Goal: Task Accomplishment & Management: Manage account settings

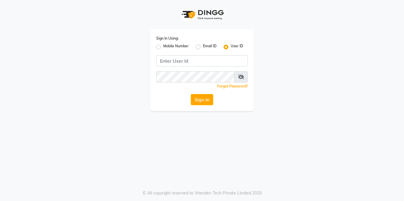
drag, startPoint x: 157, startPoint y: 47, endPoint x: 192, endPoint y: 61, distance: 38.0
click at [163, 47] on label "Mobile Number" at bounding box center [175, 47] width 25 height 7
click at [163, 47] on input "Mobile Number" at bounding box center [165, 46] width 4 height 4
radio input "true"
radio input "false"
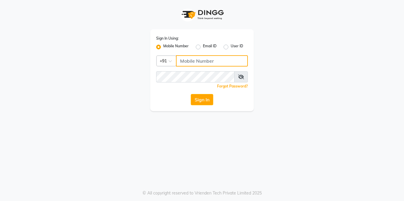
click at [196, 63] on input "Username" at bounding box center [212, 60] width 72 height 11
type input "8217379867"
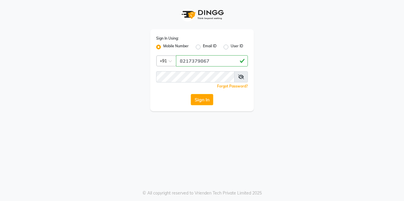
click at [241, 77] on icon at bounding box center [241, 77] width 6 height 5
click at [201, 99] on button "Sign In" at bounding box center [202, 99] width 23 height 11
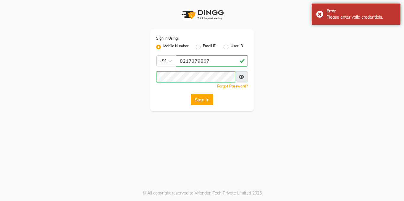
click at [203, 100] on button "Sign In" at bounding box center [202, 99] width 23 height 11
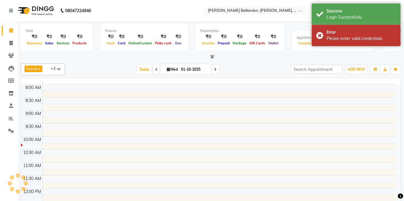
select select "en"
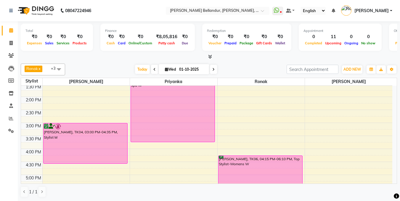
click at [214, 72] on span at bounding box center [213, 69] width 7 height 9
type input "02-10-2025"
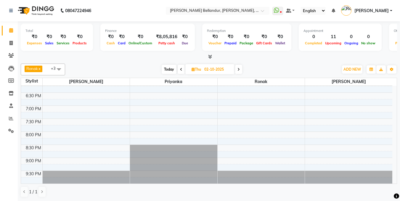
scroll to position [44, 0]
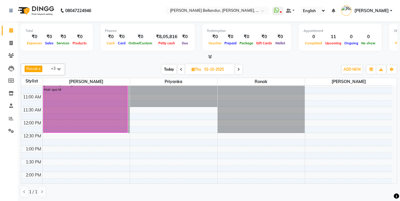
click at [62, 69] on span at bounding box center [59, 69] width 12 height 11
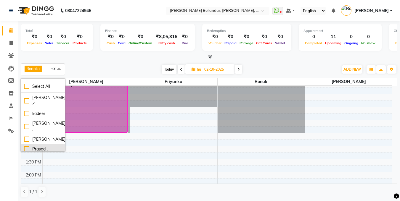
click at [27, 146] on div "Prasad ." at bounding box center [43, 149] width 38 height 6
checkbox input "true"
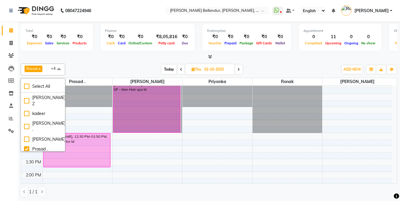
click at [101, 62] on div "[PERSON_NAME] x [PERSON_NAME] x [PERSON_NAME] . x +4 Select All [PERSON_NAME] Z…" at bounding box center [209, 130] width 376 height 139
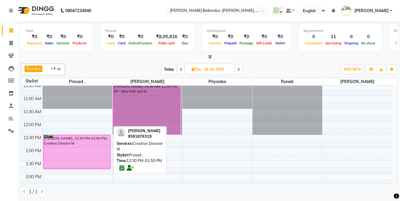
scroll to position [6, 0]
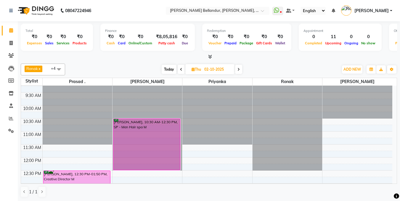
click at [243, 67] on div "Today Thu 02-10-2025" at bounding box center [202, 69] width 82 height 9
click at [240, 67] on span at bounding box center [238, 69] width 7 height 9
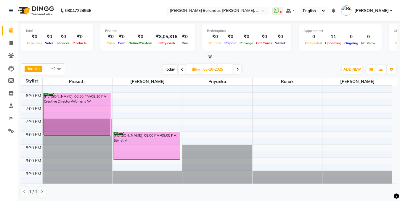
scroll to position [42, 0]
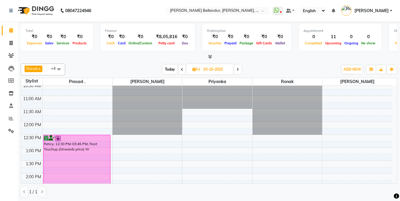
click at [169, 68] on span "Today" at bounding box center [170, 69] width 15 height 9
type input "01-10-2025"
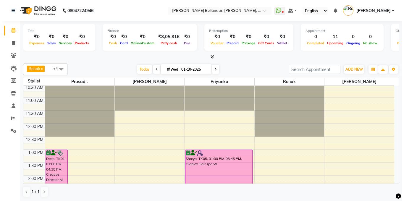
scroll to position [68, 0]
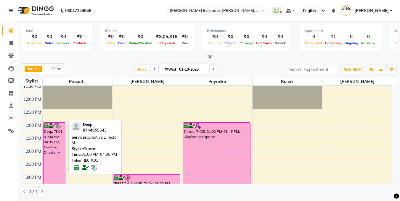
click at [46, 138] on div "Deep, TK01, 01:00 PM-04:35 PM, Creative Director M" at bounding box center [55, 169] width 22 height 92
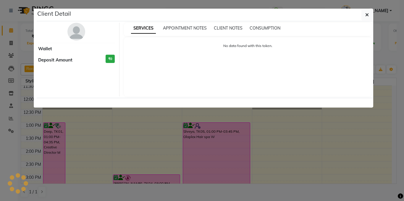
select select "6"
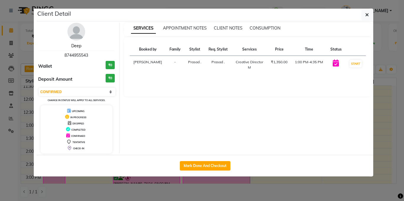
click at [80, 44] on link "Deep" at bounding box center [76, 45] width 10 height 5
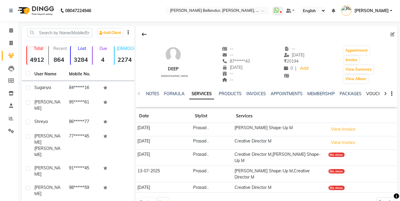
click at [367, 94] on link "VOUCHERS" at bounding box center [377, 93] width 23 height 5
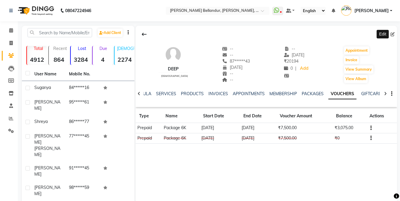
click at [395, 34] on span at bounding box center [394, 34] width 7 height 6
click at [394, 34] on icon at bounding box center [393, 34] width 4 height 4
select select "23"
select select "09"
select select "[DEMOGRAPHIC_DATA]"
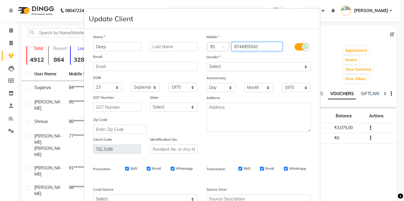
drag, startPoint x: 232, startPoint y: 45, endPoint x: 267, endPoint y: 47, distance: 35.9
click at [267, 47] on input "8744955543" at bounding box center [257, 46] width 51 height 9
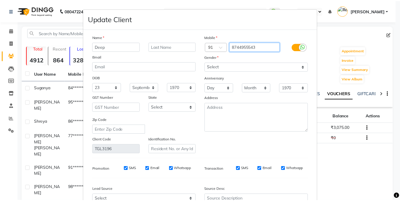
scroll to position [61, 0]
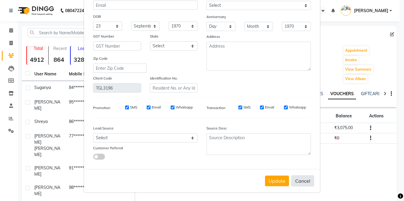
click at [303, 178] on button "Cancel" at bounding box center [303, 181] width 23 height 11
select select
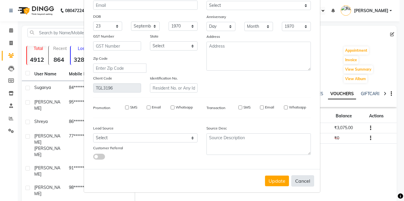
select select
checkbox input "false"
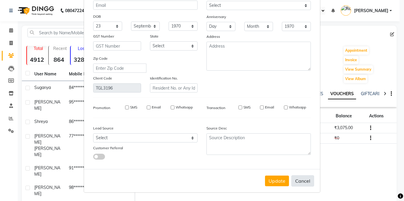
checkbox input "false"
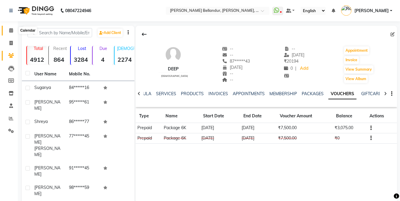
click at [11, 31] on icon at bounding box center [11, 30] width 4 height 4
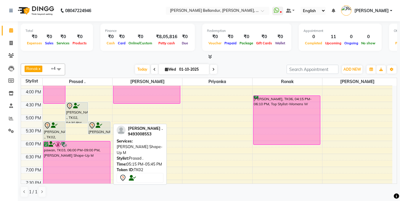
scroll to position [179, 0]
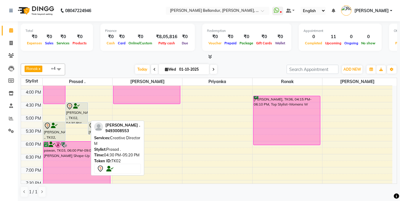
click at [80, 112] on div "[PERSON_NAME] ., TK02, 04:30 PM-05:20 PM, Creative Director M" at bounding box center [77, 113] width 22 height 21
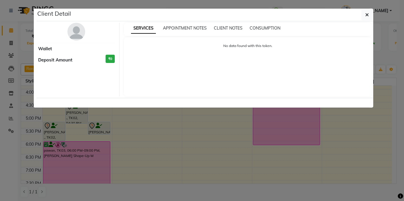
select select "7"
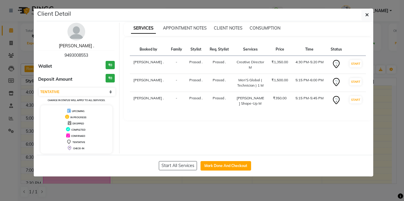
click at [71, 47] on link "[PERSON_NAME] ." at bounding box center [76, 45] width 35 height 5
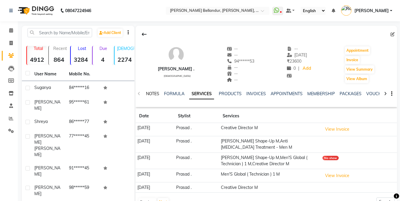
click at [151, 92] on link "NOTES" at bounding box center [152, 93] width 13 height 5
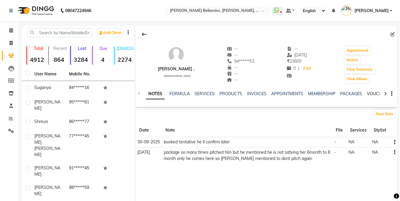
click at [369, 93] on link "VOUCHERS" at bounding box center [378, 93] width 23 height 5
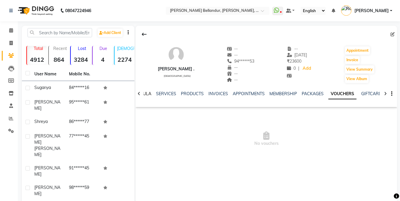
click at [146, 93] on link "FORMULA" at bounding box center [141, 93] width 20 height 5
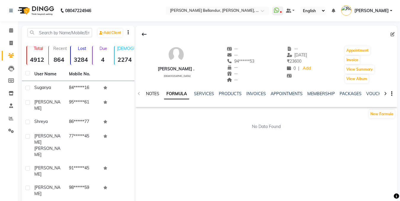
click at [146, 93] on link "NOTES" at bounding box center [152, 93] width 13 height 5
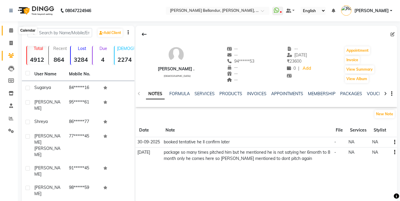
click at [13, 30] on span at bounding box center [11, 30] width 10 height 7
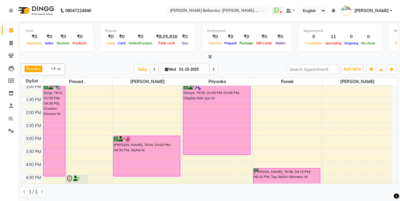
scroll to position [72, 0]
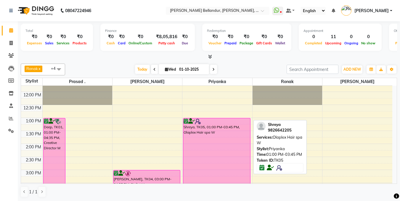
click at [207, 160] on div "Shreya, TK05, 01:00 PM-03:45 PM, Olaplex Hair spa W" at bounding box center [216, 153] width 67 height 71
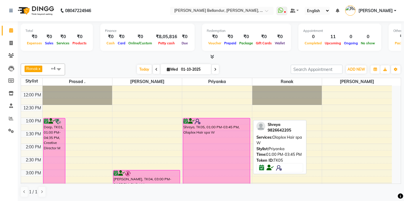
select select "6"
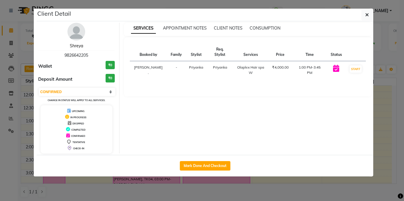
click at [77, 46] on link "Shreya" at bounding box center [76, 45] width 13 height 5
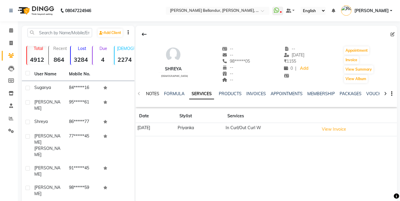
click at [155, 92] on link "NOTES" at bounding box center [152, 93] width 13 height 5
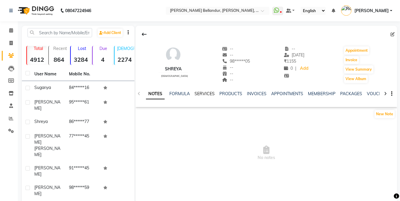
click at [199, 94] on link "SERVICES" at bounding box center [205, 93] width 20 height 5
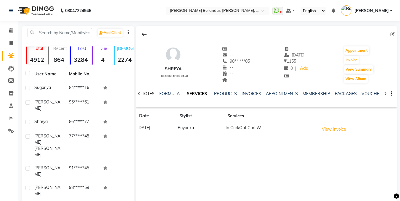
click at [149, 94] on link "NOTES" at bounding box center [147, 93] width 13 height 5
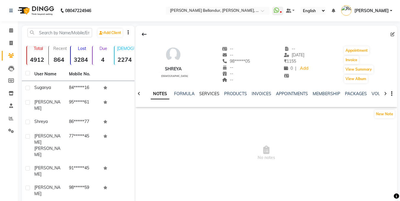
click at [207, 94] on link "SERVICES" at bounding box center [209, 93] width 20 height 5
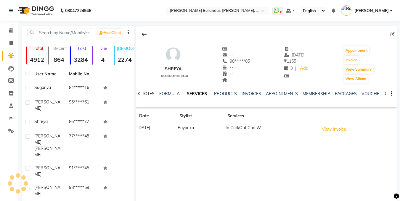
click at [150, 95] on link "NOTES" at bounding box center [147, 93] width 13 height 5
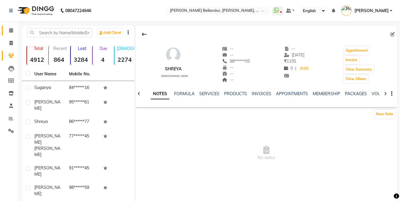
click at [11, 32] on icon at bounding box center [11, 30] width 4 height 4
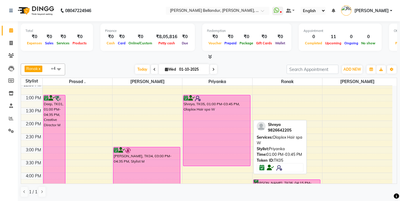
scroll to position [95, 0]
click at [224, 137] on div "Shreya, TK05, 01:00 PM-03:45 PM, Olaplex Hair spa W" at bounding box center [216, 130] width 67 height 71
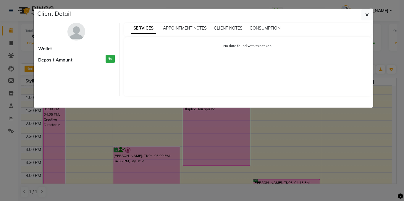
select select "6"
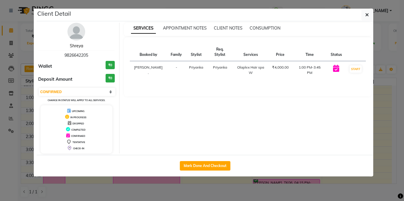
click at [75, 46] on link "Shreya" at bounding box center [76, 45] width 13 height 5
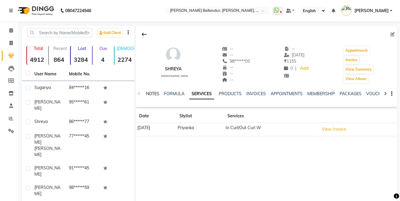
click at [150, 91] on link "NOTES" at bounding box center [152, 93] width 13 height 5
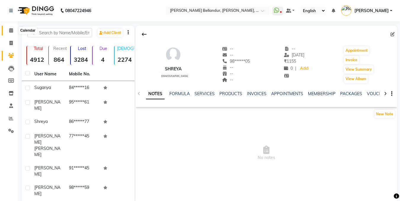
click at [9, 27] on span at bounding box center [11, 30] width 10 height 7
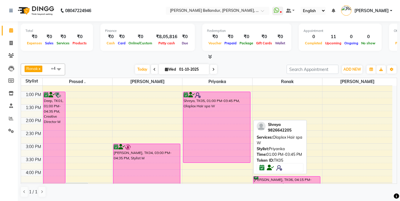
scroll to position [99, 0]
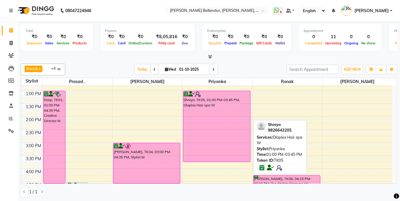
click at [233, 157] on div "Shreya, TK05, 01:00 PM-03:45 PM, Olaplex Hair spa W" at bounding box center [216, 126] width 67 height 71
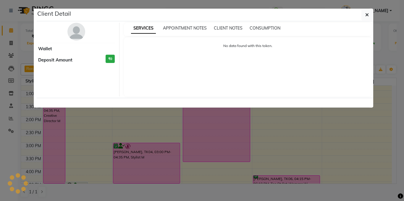
select select "6"
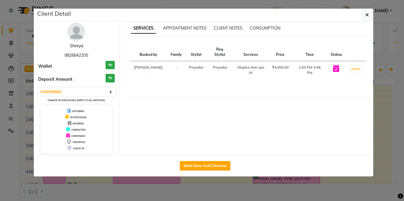
click at [79, 47] on link "Shreya" at bounding box center [76, 45] width 13 height 5
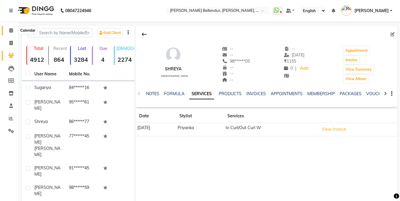
click at [13, 33] on span at bounding box center [11, 30] width 10 height 7
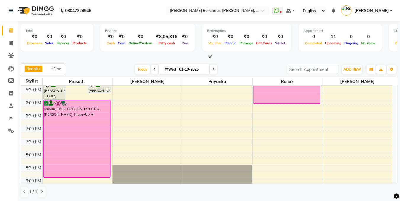
scroll to position [219, 0]
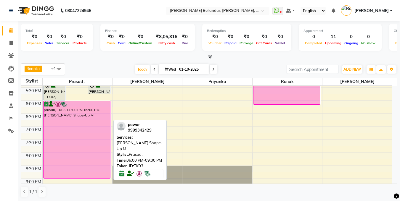
click at [70, 153] on div "pawan, TK03, 06:00 PM-09:00 PM, [PERSON_NAME] Shape-Up M" at bounding box center [77, 139] width 67 height 77
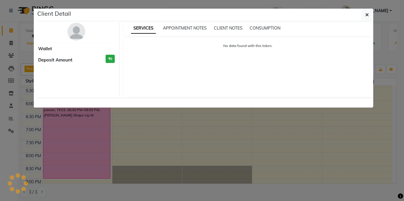
select select "6"
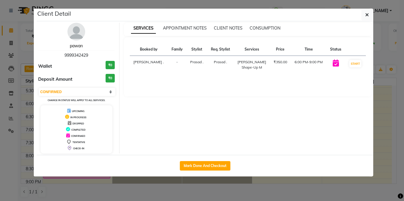
click at [75, 45] on link "pawan" at bounding box center [76, 45] width 13 height 5
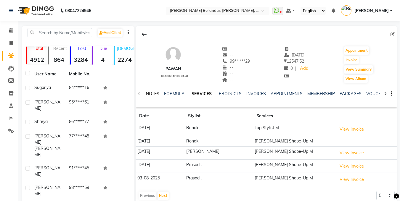
click at [154, 96] on link "NOTES" at bounding box center [152, 93] width 13 height 5
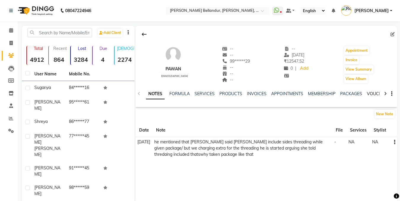
click at [367, 93] on link "VOUCHERS" at bounding box center [378, 93] width 23 height 5
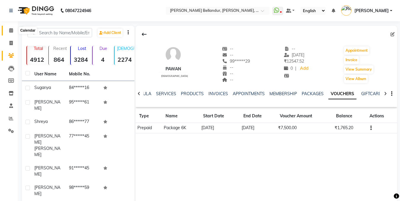
click at [10, 30] on icon at bounding box center [11, 30] width 4 height 4
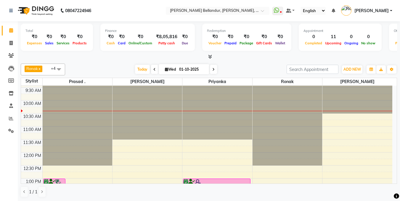
scroll to position [7, 0]
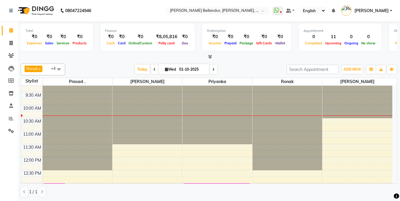
click at [56, 71] on span at bounding box center [59, 69] width 12 height 11
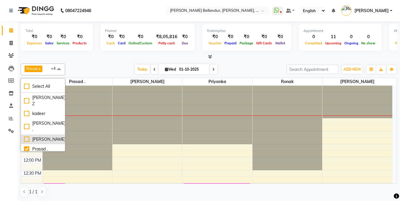
click at [25, 136] on div "[PERSON_NAME]" at bounding box center [43, 139] width 38 height 6
checkbox input "true"
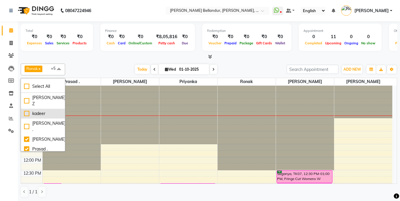
click at [27, 111] on div "kadeer" at bounding box center [43, 114] width 38 height 6
checkbox input "true"
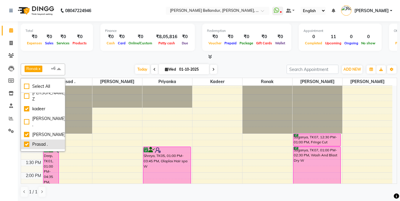
scroll to position [3, 0]
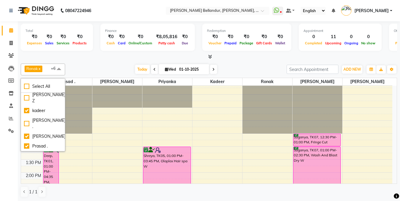
click at [81, 60] on div at bounding box center [209, 57] width 376 height 6
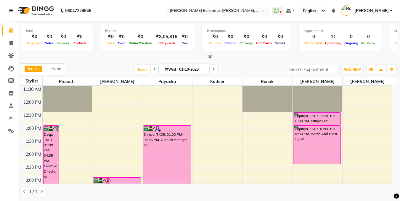
scroll to position [66, 0]
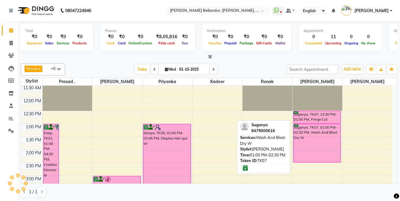
click at [327, 146] on div "Suganya, TK07, 01:00 PM-02:30 PM, Wash And Blast Dry W" at bounding box center [316, 143] width 47 height 38
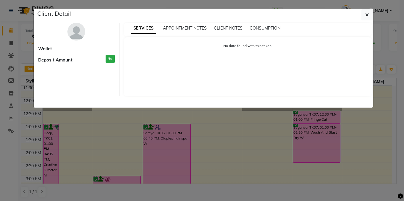
select select "6"
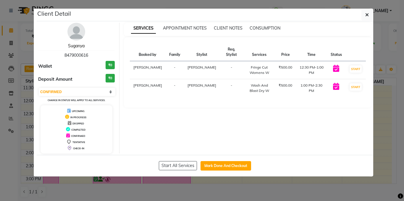
click at [81, 47] on link "Suganya" at bounding box center [76, 45] width 17 height 5
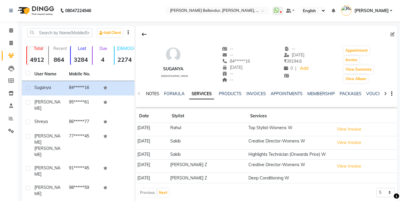
click at [156, 94] on link "NOTES" at bounding box center [152, 93] width 13 height 5
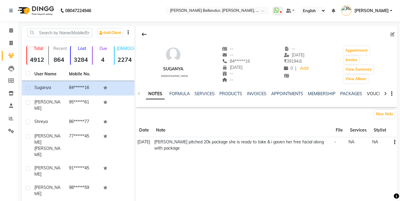
click at [371, 92] on link "VOUCHERS" at bounding box center [378, 93] width 23 height 5
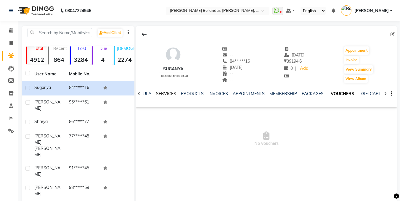
click at [168, 94] on link "SERVICES" at bounding box center [166, 93] width 20 height 5
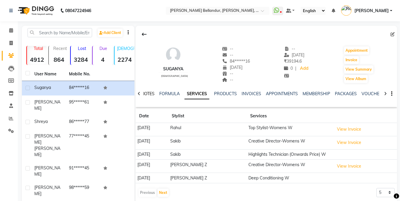
click at [153, 91] on link "NOTES" at bounding box center [147, 93] width 13 height 5
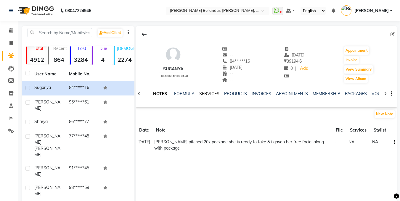
click at [204, 95] on link "SERVICES" at bounding box center [209, 93] width 20 height 5
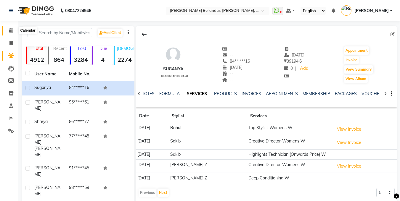
click at [9, 30] on icon at bounding box center [11, 30] width 4 height 4
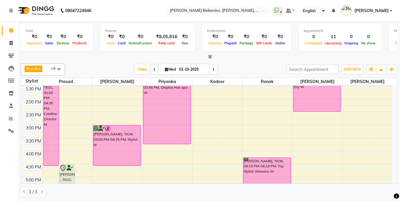
scroll to position [209, 0]
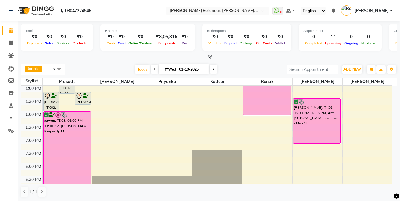
click at [214, 69] on icon at bounding box center [213, 70] width 2 height 4
type input "02-10-2025"
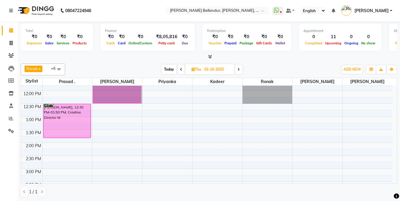
scroll to position [69, 0]
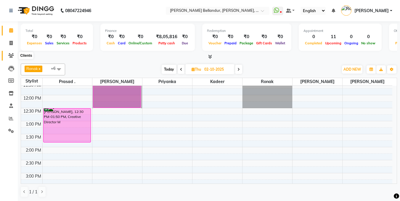
click at [10, 56] on icon at bounding box center [11, 55] width 6 height 4
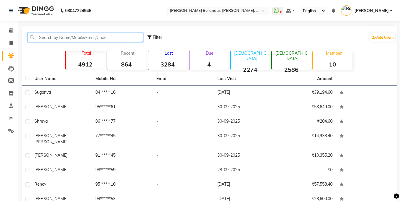
click at [55, 39] on input "text" at bounding box center [85, 37] width 115 height 9
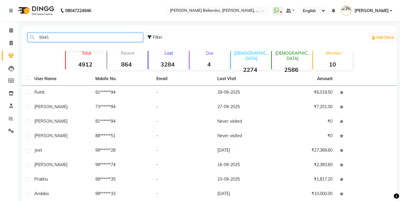
type input "99455"
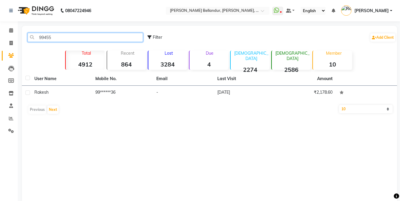
drag, startPoint x: 35, startPoint y: 38, endPoint x: 63, endPoint y: 38, distance: 28.1
click at [63, 38] on input "99455" at bounding box center [85, 37] width 115 height 9
click at [10, 34] on link "Calendar" at bounding box center [9, 31] width 14 height 10
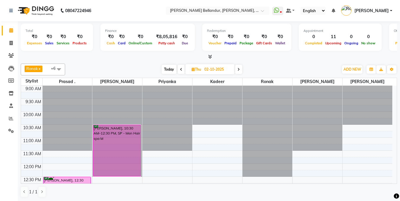
click at [172, 70] on span "Today" at bounding box center [169, 69] width 15 height 9
type input "01-10-2025"
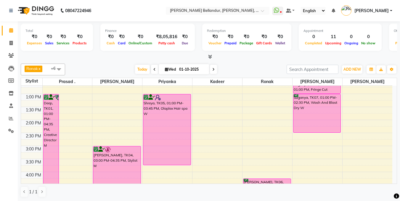
scroll to position [103, 0]
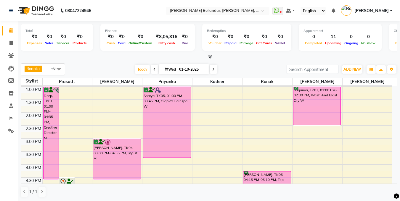
click at [217, 128] on div "9:00 AM 9:30 AM 10:00 AM 10:30 AM 11:00 AM 11:30 AM 12:00 PM 12:30 PM 1:00 PM 1…" at bounding box center [206, 152] width 371 height 338
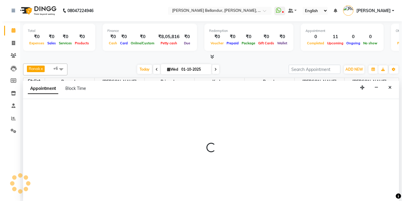
scroll to position [0, 0]
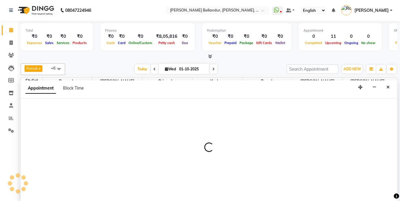
click at [72, 111] on div at bounding box center [209, 150] width 376 height 102
select select "87428"
select select "tentative"
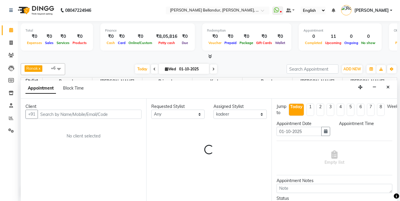
click at [72, 111] on input "text" at bounding box center [90, 114] width 104 height 9
select select "870"
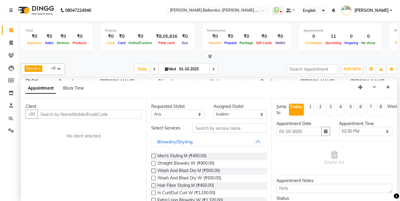
click at [72, 111] on input "text" at bounding box center [90, 114] width 104 height 9
click at [201, 129] on input "text" at bounding box center [230, 128] width 74 height 9
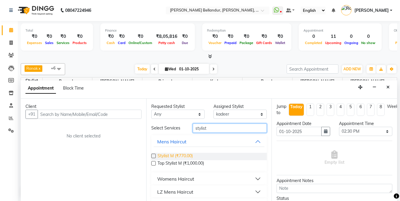
type input "stylist"
click at [165, 157] on span "Stylist M (₹770.00)" at bounding box center [175, 156] width 35 height 7
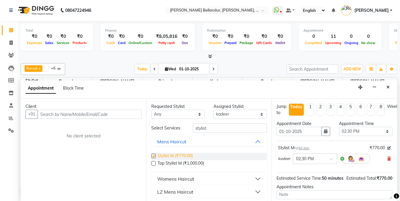
checkbox input "false"
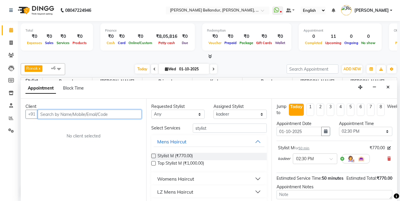
click at [46, 113] on input "text" at bounding box center [90, 114] width 104 height 9
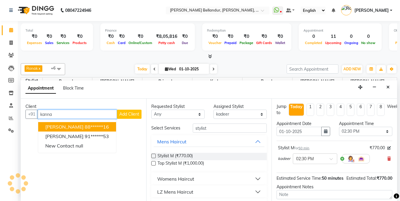
type input "kannan"
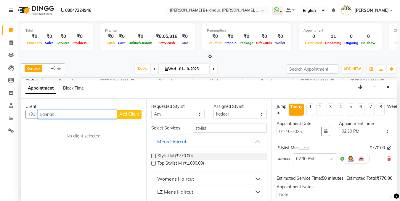
drag, startPoint x: 41, startPoint y: 113, endPoint x: 71, endPoint y: 117, distance: 30.7
click at [71, 117] on input "kannan" at bounding box center [77, 114] width 79 height 9
type input "9945531142"
click at [129, 110] on button "Add Client" at bounding box center [129, 114] width 25 height 9
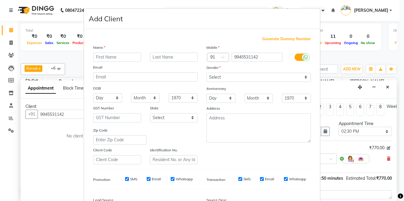
click at [105, 57] on input "text" at bounding box center [117, 57] width 48 height 9
type input "kannan"
click at [230, 77] on select "Select [DEMOGRAPHIC_DATA] [DEMOGRAPHIC_DATA] Other Prefer Not To Say" at bounding box center [259, 77] width 105 height 9
select select "[DEMOGRAPHIC_DATA]"
click at [207, 73] on select "Select [DEMOGRAPHIC_DATA] [DEMOGRAPHIC_DATA] Other Prefer Not To Say" at bounding box center [259, 77] width 105 height 9
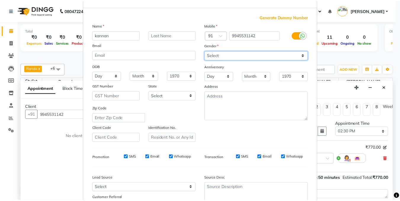
scroll to position [72, 0]
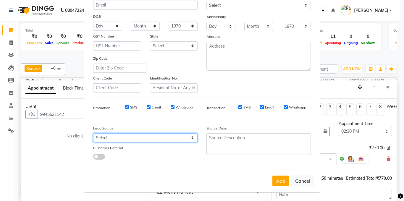
click at [117, 135] on select "Select Walk-in Internet Friend Word of Mouth Advertisement Facebook JustDial Go…" at bounding box center [145, 138] width 105 height 9
select select "36770"
click at [93, 134] on select "Select Walk-in Internet Friend Word of Mouth Advertisement Facebook JustDial Go…" at bounding box center [145, 138] width 105 height 9
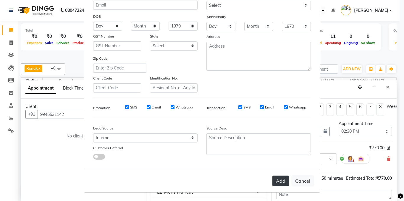
click at [277, 179] on button "Add" at bounding box center [281, 181] width 17 height 11
type input "99******42"
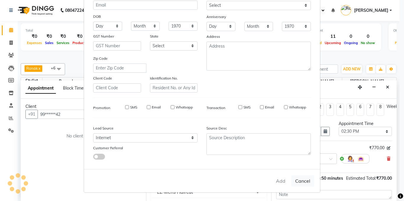
select select
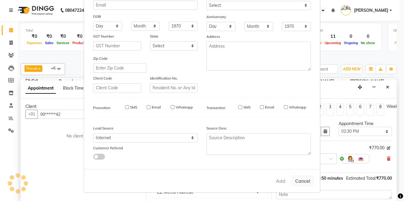
select select
checkbox input "false"
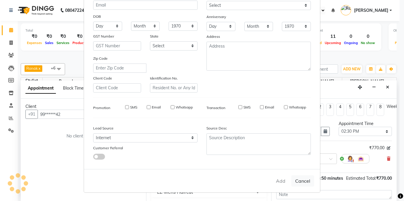
checkbox input "false"
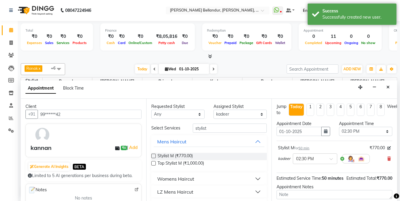
scroll to position [64, 0]
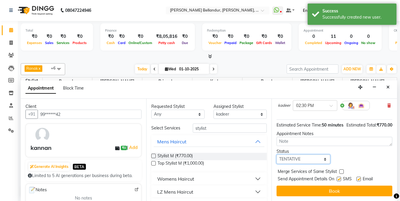
click at [293, 155] on select "Select TENTATIVE CONFIRM CHECK-IN UPCOMING" at bounding box center [303, 159] width 53 height 9
select select "confirm booking"
click at [277, 155] on select "Select TENTATIVE CONFIRM CHECK-IN UPCOMING" at bounding box center [303, 159] width 53 height 9
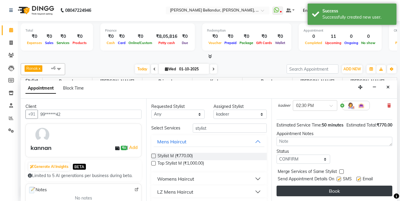
click at [301, 186] on button "Book" at bounding box center [335, 191] width 116 height 11
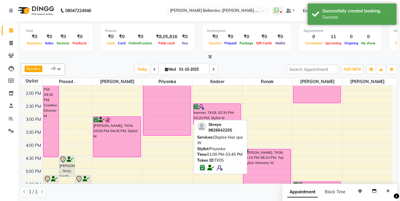
scroll to position [133, 0]
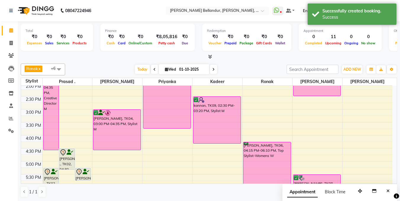
drag, startPoint x: 211, startPoint y: 117, endPoint x: 213, endPoint y: 143, distance: 26.7
click at [213, 143] on div "kannan, TK09, 02:30 PM-03:20 PM, Stylist M kannan, TK09, 02:30 PM-03:20 PM, Sty…" at bounding box center [217, 122] width 50 height 338
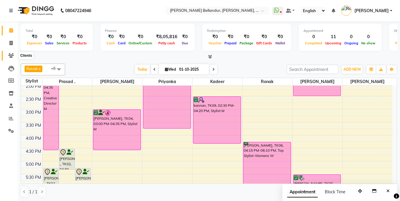
click at [12, 54] on icon at bounding box center [11, 55] width 6 height 4
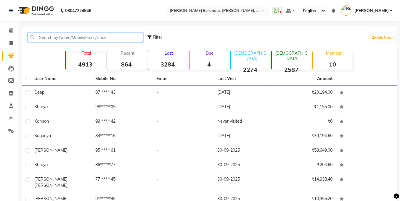
click at [54, 39] on input "text" at bounding box center [85, 37] width 115 height 9
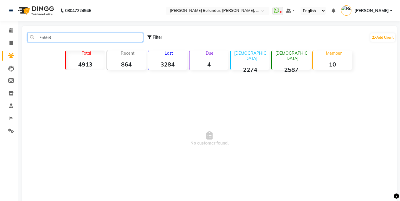
drag, startPoint x: 39, startPoint y: 37, endPoint x: 61, endPoint y: 37, distance: 22.5
click at [61, 37] on input "76568" at bounding box center [85, 37] width 115 height 9
type input "76568"
click at [17, 28] on li "Calendar" at bounding box center [9, 30] width 18 height 13
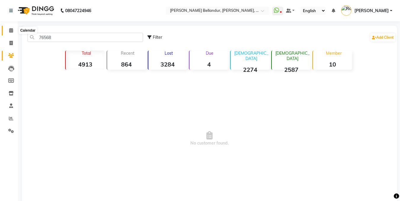
click at [12, 29] on icon at bounding box center [11, 30] width 4 height 4
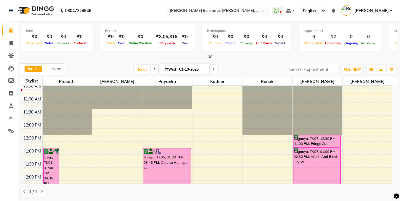
scroll to position [42, 0]
click at [214, 68] on icon at bounding box center [213, 70] width 2 height 4
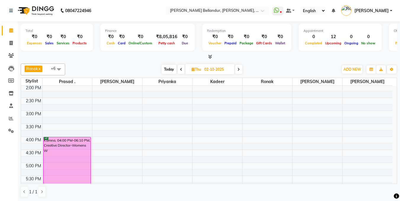
scroll to position [47, 0]
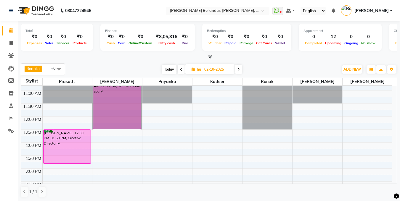
click at [168, 69] on span "Today" at bounding box center [169, 69] width 15 height 9
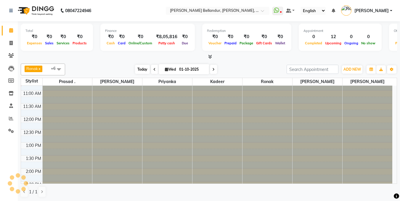
scroll to position [26, 0]
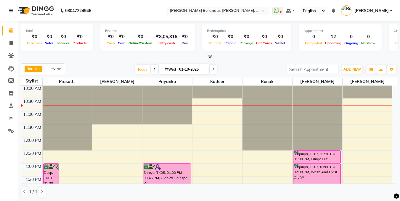
click at [210, 68] on span at bounding box center [213, 69] width 7 height 9
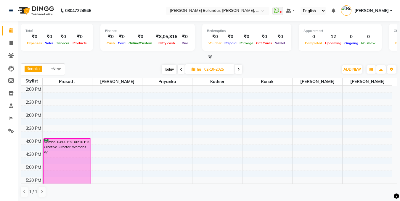
scroll to position [121, 0]
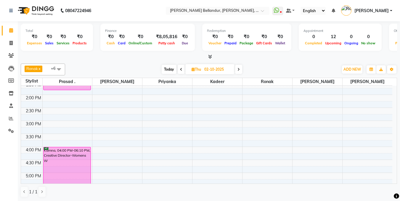
click at [237, 71] on span at bounding box center [238, 69] width 7 height 9
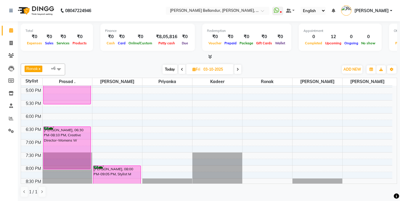
scroll to position [240, 0]
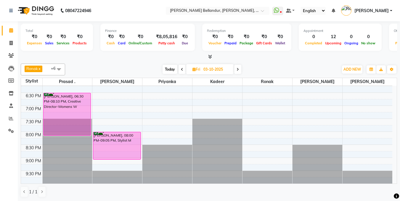
click at [237, 71] on icon at bounding box center [238, 70] width 2 height 4
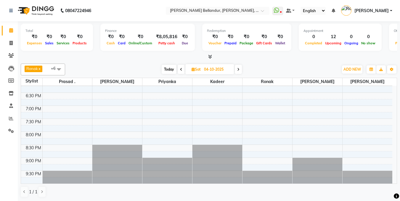
click at [181, 70] on icon at bounding box center [181, 70] width 2 height 4
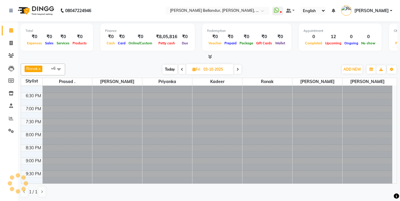
scroll to position [26, 0]
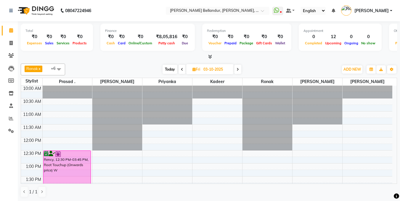
click at [166, 65] on span "Today" at bounding box center [170, 69] width 15 height 9
type input "01-10-2025"
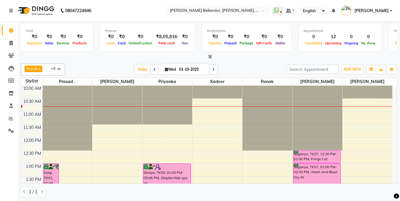
click at [185, 70] on input "01-10-2025" at bounding box center [192, 69] width 30 height 9
select select "10"
select select "2025"
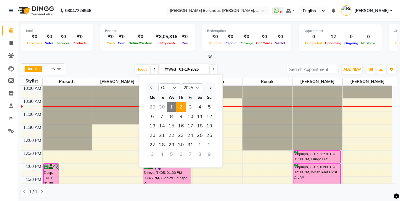
click at [181, 103] on span "2" at bounding box center [180, 106] width 9 height 9
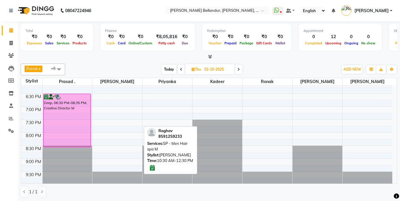
scroll to position [240, 0]
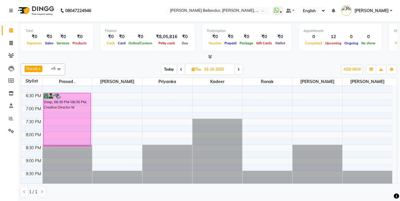
click at [237, 69] on span at bounding box center [238, 69] width 7 height 9
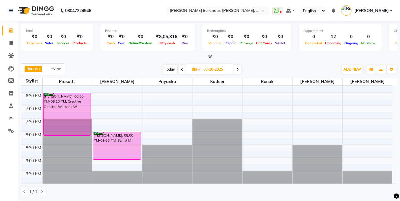
click at [237, 70] on icon at bounding box center [238, 70] width 2 height 4
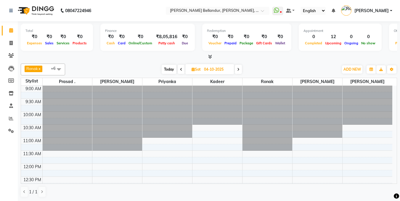
scroll to position [0, 0]
click at [169, 67] on span "Today" at bounding box center [169, 69] width 15 height 9
type input "01-10-2025"
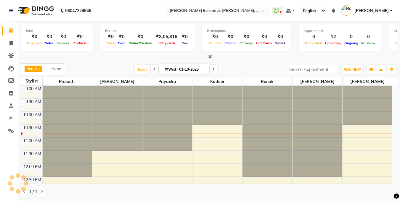
scroll to position [26, 0]
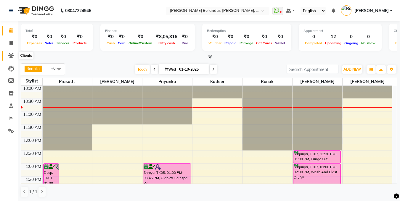
click at [10, 57] on icon at bounding box center [11, 55] width 6 height 4
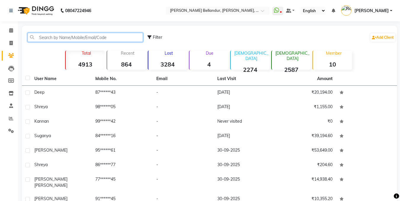
click at [52, 37] on input "text" at bounding box center [85, 37] width 115 height 9
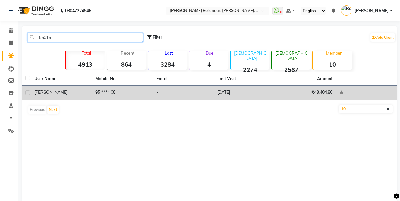
type input "95016"
click at [65, 99] on td "[PERSON_NAME]" at bounding box center [61, 93] width 61 height 15
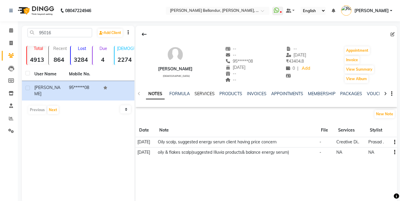
click at [203, 91] on link "SERVICES" at bounding box center [205, 93] width 20 height 5
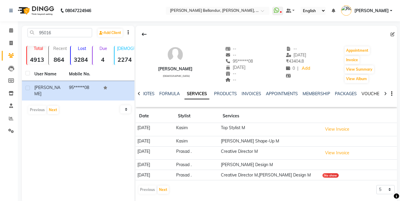
click at [370, 92] on link "VOUCHERS" at bounding box center [373, 93] width 23 height 5
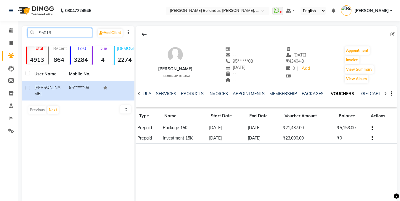
drag, startPoint x: 39, startPoint y: 33, endPoint x: 59, endPoint y: 33, distance: 20.2
click at [59, 33] on input "95016" at bounding box center [60, 32] width 65 height 9
click at [9, 29] on span at bounding box center [11, 30] width 10 height 7
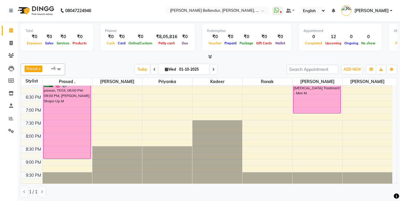
scroll to position [240, 0]
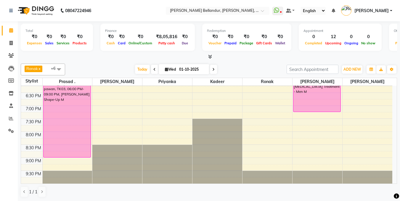
click at [172, 72] on span "[DATE]" at bounding box center [184, 69] width 51 height 10
click at [191, 71] on input "01-10-2025" at bounding box center [192, 69] width 30 height 9
select select "10"
select select "2025"
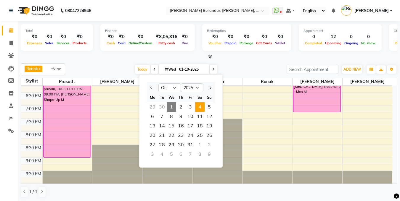
click at [200, 106] on span "4" at bounding box center [199, 106] width 9 height 9
type input "04-10-2025"
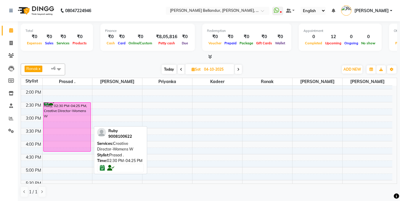
scroll to position [127, 0]
click at [72, 132] on div "Ruby, 02:30 PM-04:25 PM, Creative Director-Womens W" at bounding box center [67, 126] width 47 height 49
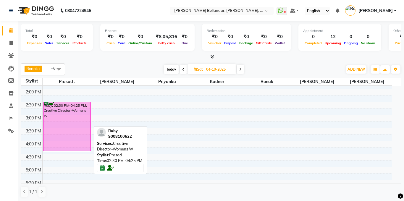
select select "6"
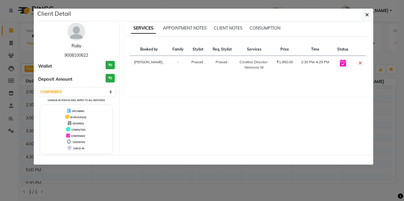
click at [78, 46] on link "Ruby" at bounding box center [77, 45] width 10 height 5
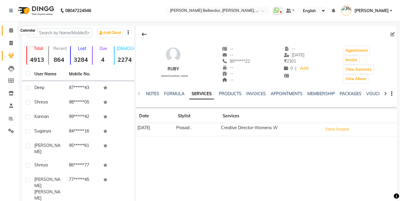
click at [9, 33] on span at bounding box center [11, 30] width 10 height 7
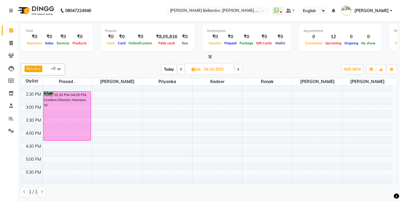
scroll to position [138, 0]
click at [58, 142] on div "9:00 AM 9:30 AM 10:00 AM 10:30 AM 11:00 AM 11:30 AM 12:00 PM 12:30 PM 1:00 PM 1…" at bounding box center [206, 117] width 371 height 338
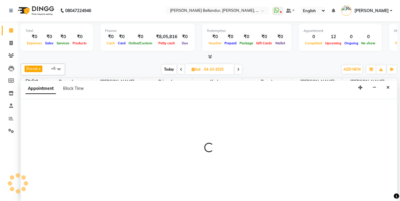
scroll to position [0, 0]
select select "39666"
select select "975"
select select "tentative"
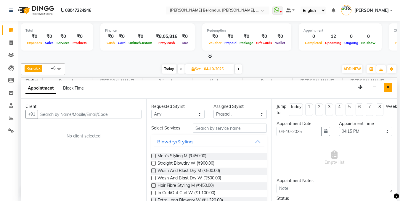
click at [385, 88] on button "Close" at bounding box center [388, 87] width 9 height 9
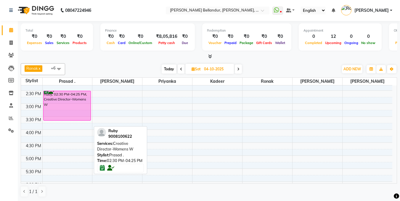
drag, startPoint x: 71, startPoint y: 139, endPoint x: 71, endPoint y: 122, distance: 16.6
click at [71, 122] on div "9:00 AM 9:30 AM 10:00 AM 10:30 AM 11:00 AM 11:30 AM 12:00 PM 12:30 PM 1:00 PM 1…" at bounding box center [206, 117] width 371 height 338
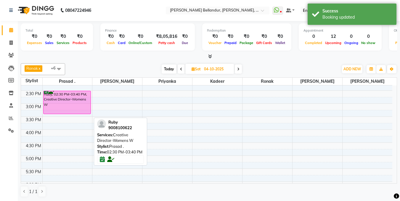
click at [61, 117] on div "9:00 AM 9:30 AM 10:00 AM 10:30 AM 11:00 AM 11:30 AM 12:00 PM 12:30 PM 1:00 PM 1…" at bounding box center [206, 117] width 371 height 338
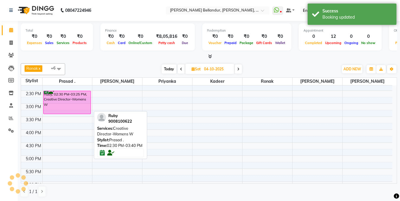
click at [59, 107] on div "Ruby, 02:30 PM-03:25 PM, Creative Director-Womens W" at bounding box center [67, 102] width 47 height 23
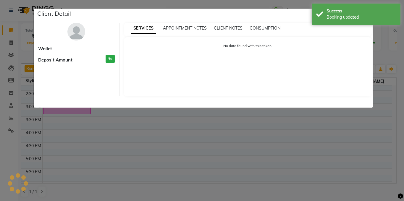
select select "6"
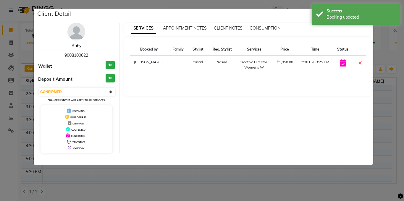
click at [78, 44] on link "Ruby" at bounding box center [77, 45] width 10 height 5
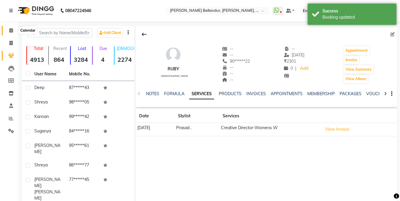
click at [9, 33] on span at bounding box center [11, 30] width 10 height 7
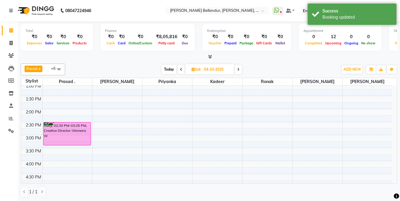
scroll to position [106, 0]
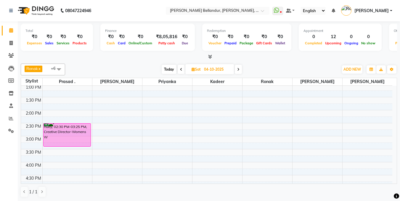
click at [65, 155] on div "9:00 AM 9:30 AM 10:00 AM 10:30 AM 11:00 AM 11:30 AM 12:00 PM 12:30 PM 1:00 PM 1…" at bounding box center [206, 149] width 371 height 338
select select "39666"
select select "tentative"
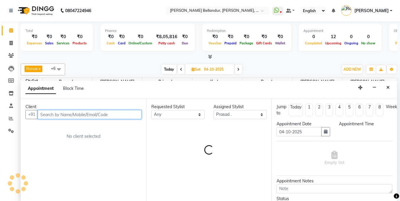
select select "930"
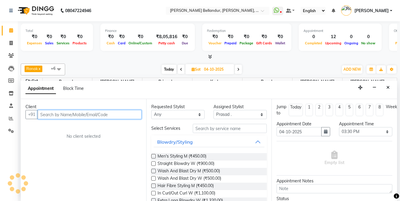
scroll to position [0, 0]
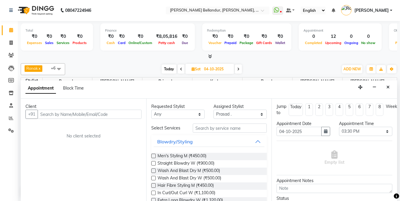
click at [193, 120] on div "Requested Stylist [PERSON_NAME] Z [PERSON_NAME] . [PERSON_NAME] . Priyanka [PER…" at bounding box center [209, 150] width 126 height 102
click at [187, 112] on select "Any [PERSON_NAME] Z [PERSON_NAME] . [PERSON_NAME] . Priyanka [PERSON_NAME] [PER…" at bounding box center [177, 114] width 53 height 9
click at [388, 88] on icon "Close" at bounding box center [387, 87] width 3 height 4
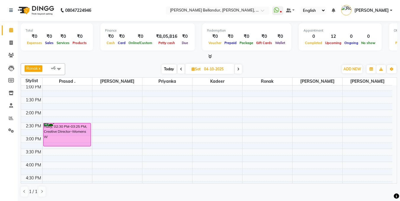
click at [57, 158] on div "9:00 AM 9:30 AM 10:00 AM 10:30 AM 11:00 AM 11:30 AM 12:00 PM 12:30 PM 1:00 PM 1…" at bounding box center [206, 149] width 371 height 338
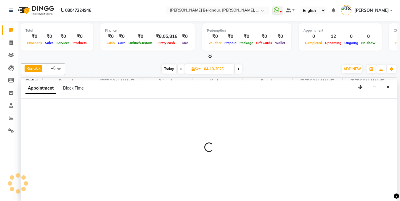
select select "39666"
select select "tentative"
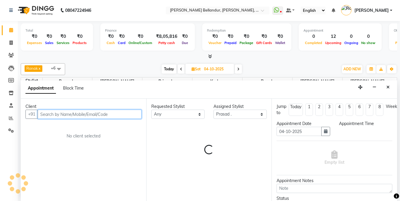
select select "945"
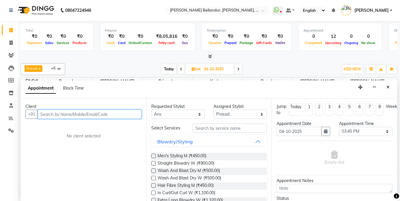
click at [73, 113] on input "text" at bounding box center [90, 114] width 104 height 9
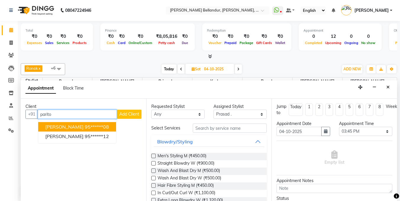
click at [85, 129] on ngb-highlight "95******08" at bounding box center [97, 127] width 24 height 6
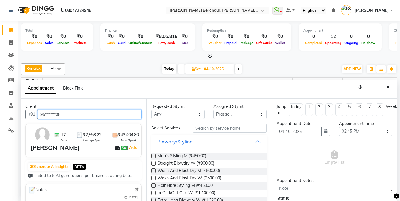
type input "95******08"
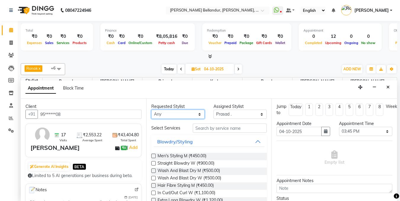
click at [186, 115] on select "Any [PERSON_NAME] Z [PERSON_NAME] . [PERSON_NAME] . Priyanka [PERSON_NAME] [PER…" at bounding box center [177, 114] width 53 height 9
select select "39666"
click at [151, 110] on select "Any [PERSON_NAME] Z [PERSON_NAME] . [PERSON_NAME] . Priyanka [PERSON_NAME] [PER…" at bounding box center [177, 114] width 53 height 9
click at [202, 128] on input "text" at bounding box center [230, 128] width 74 height 9
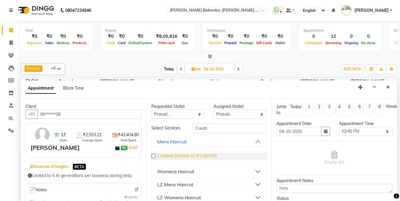
type input "Creati"
click at [178, 159] on span "Creative Director M (₹1,350.00)" at bounding box center [187, 156] width 59 height 7
checkbox input "false"
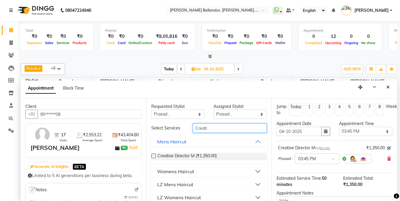
click at [216, 126] on input "Creati" at bounding box center [230, 128] width 74 height 9
type input "C"
click at [214, 128] on input "C" at bounding box center [230, 128] width 74 height 9
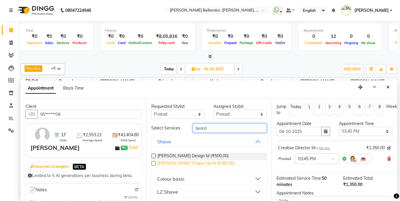
type input "beard"
click at [202, 165] on span "[PERSON_NAME] Shape-Up M (₹350.00)" at bounding box center [196, 163] width 77 height 7
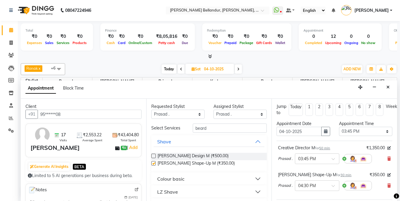
checkbox input "false"
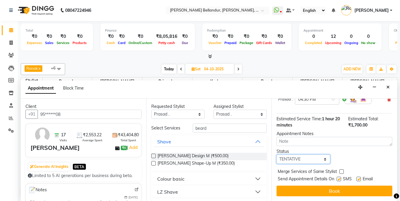
click at [300, 158] on select "Select TENTATIVE CONFIRM UPCOMING" at bounding box center [303, 159] width 53 height 9
select select "confirm booking"
click at [277, 155] on select "Select TENTATIVE CONFIRM UPCOMING" at bounding box center [303, 159] width 53 height 9
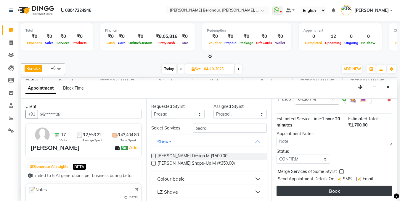
click at [306, 186] on button "Book" at bounding box center [335, 191] width 116 height 11
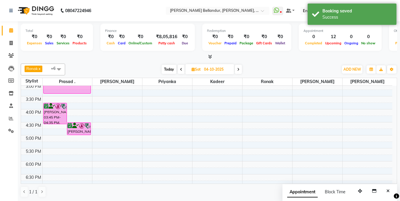
scroll to position [184, 0]
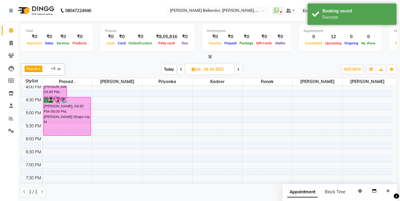
drag, startPoint x: 81, startPoint y: 109, endPoint x: 81, endPoint y: 131, distance: 21.3
click at [81, 131] on div "[PERSON_NAME], 03:45 PM-04:35 PM, Creative Director [PERSON_NAME], 04:30 PM-05:…" at bounding box center [68, 71] width 50 height 338
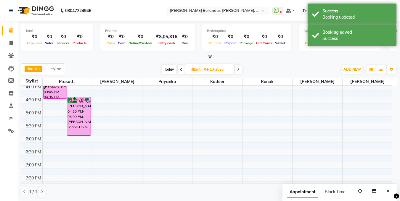
click at [166, 69] on span "Today" at bounding box center [169, 69] width 15 height 9
type input "01-10-2025"
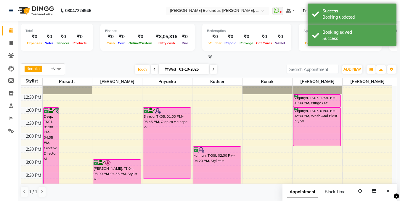
scroll to position [78, 0]
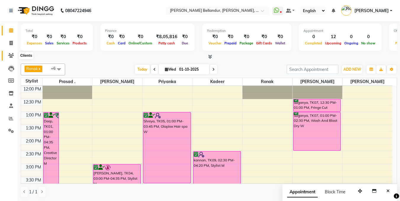
click at [9, 57] on icon at bounding box center [11, 55] width 6 height 4
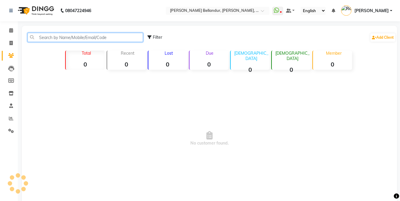
click at [56, 37] on input "text" at bounding box center [85, 37] width 115 height 9
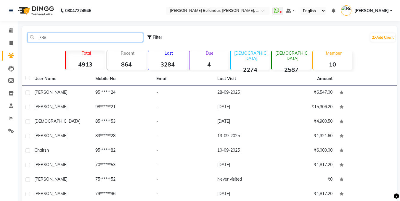
click at [60, 39] on input "788" at bounding box center [85, 37] width 115 height 9
type input "78898"
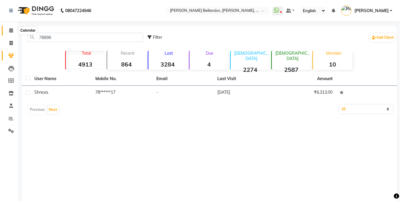
click at [15, 29] on span at bounding box center [11, 30] width 10 height 7
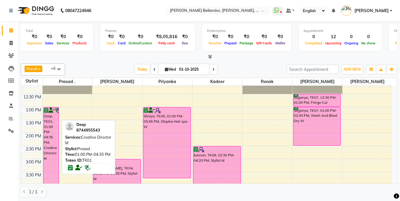
scroll to position [86, 0]
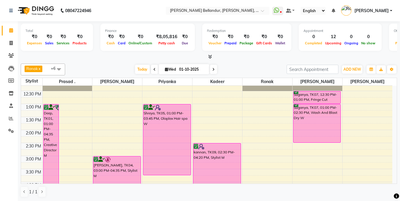
click at [211, 67] on span at bounding box center [213, 69] width 7 height 9
type input "02-10-2025"
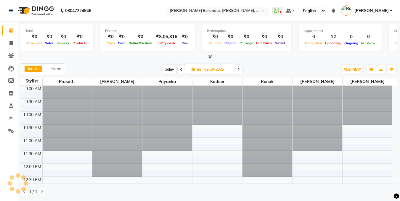
scroll to position [52, 0]
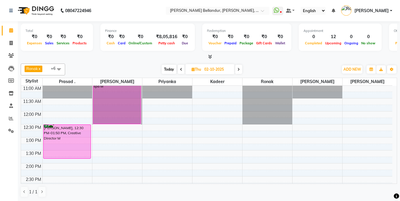
click at [222, 68] on input "02-10-2025" at bounding box center [218, 69] width 30 height 9
select select "10"
select select "2025"
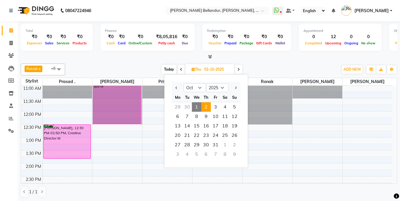
click at [169, 68] on span "Today" at bounding box center [169, 69] width 15 height 9
type input "01-10-2025"
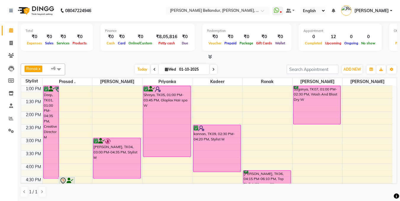
scroll to position [107, 0]
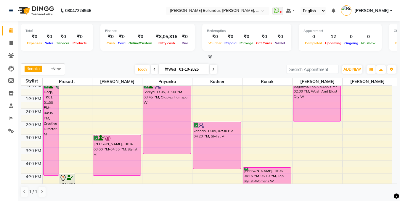
click at [185, 72] on input "01-10-2025" at bounding box center [192, 69] width 30 height 9
select select "10"
select select "2025"
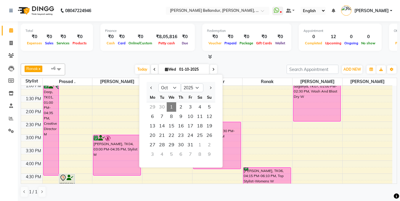
click at [114, 61] on div "Total ₹0 Expenses ₹0 Sales ₹0 Services ₹0 Products Finance ₹0 Cash ₹0 Card ₹0 O…" at bounding box center [209, 111] width 382 height 180
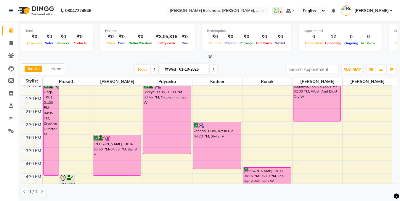
click at [176, 68] on span "Wed" at bounding box center [170, 69] width 14 height 4
select select "10"
select select "2025"
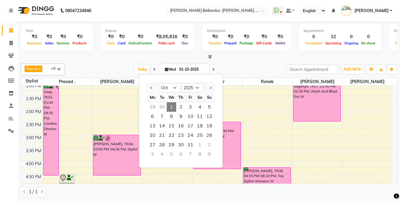
click at [128, 67] on div "[DATE] [DATE] Jan Feb Mar Apr May Jun [DATE] Aug Sep Oct Nov [DATE] 2016 2017 2…" at bounding box center [176, 69] width 216 height 9
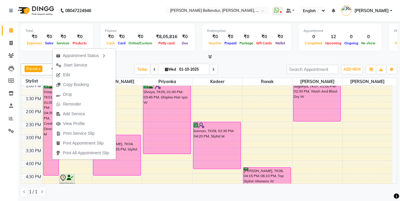
click at [212, 67] on span at bounding box center [213, 69] width 7 height 9
type input "02-10-2025"
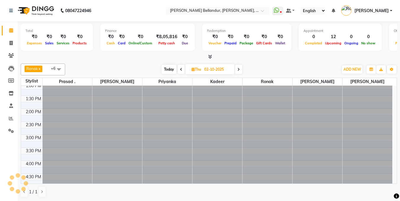
scroll to position [52, 0]
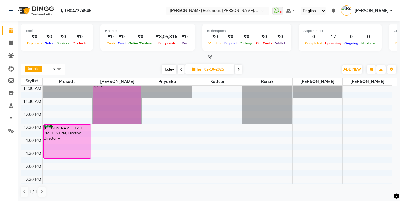
click at [205, 66] on input "02-10-2025" at bounding box center [218, 69] width 30 height 9
select select "10"
select select "2025"
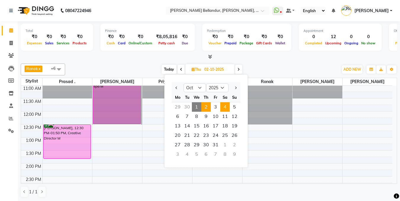
click at [222, 108] on span "4" at bounding box center [224, 106] width 9 height 9
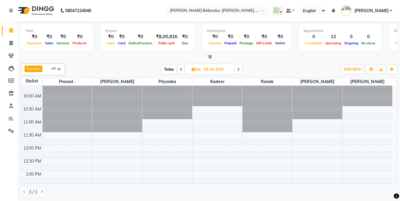
scroll to position [16, 0]
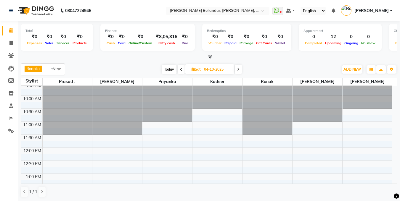
click at [169, 68] on span "Today" at bounding box center [169, 69] width 15 height 9
type input "01-10-2025"
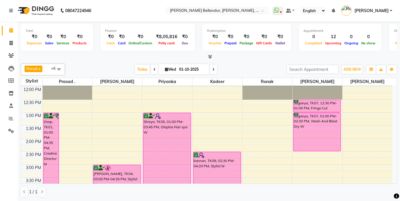
scroll to position [93, 0]
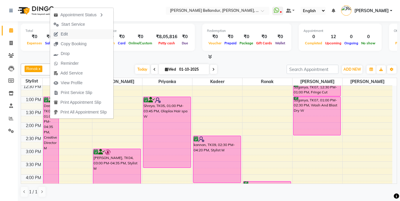
click at [80, 35] on button "Edit" at bounding box center [81, 34] width 63 height 10
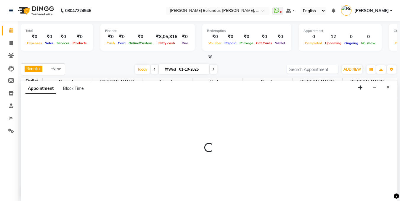
scroll to position [0, 0]
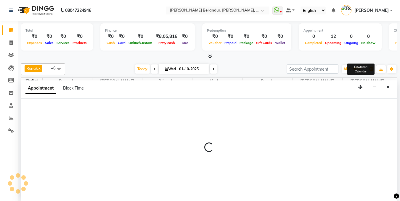
select select "confirm booking"
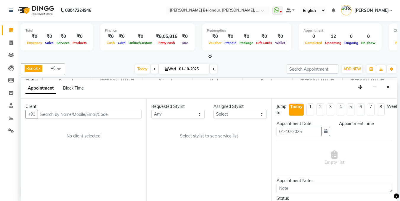
select select "780"
select select "39666"
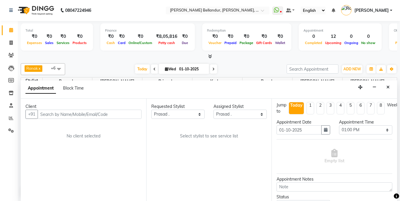
select select "2739"
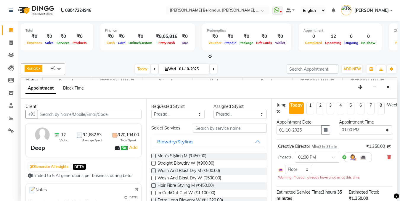
scroll to position [2, 0]
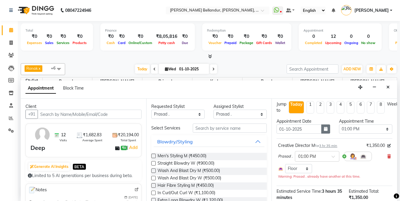
click at [324, 130] on icon "button" at bounding box center [326, 129] width 4 height 4
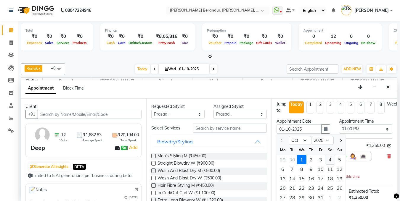
click at [329, 157] on div "4" at bounding box center [329, 159] width 9 height 9
type input "04-10-2025"
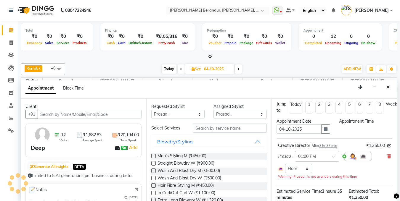
scroll to position [52, 0]
click at [343, 131] on select "Select 10:00 AM 10:15 AM 10:30 AM 10:45 AM 11:00 AM 11:15 AM 11:30 AM 11:45 AM …" at bounding box center [365, 129] width 53 height 9
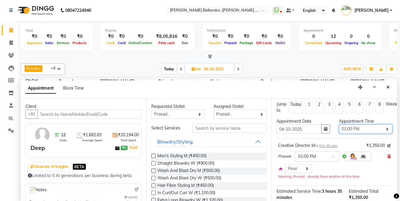
select select "690"
click at [339, 125] on select "Select 10:00 AM 10:15 AM 10:30 AM 10:45 AM 11:00 AM 11:15 AM 11:30 AM 11:45 AM …" at bounding box center [365, 129] width 53 height 9
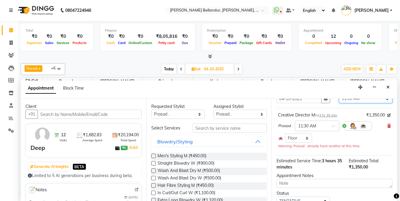
scroll to position [62, 0]
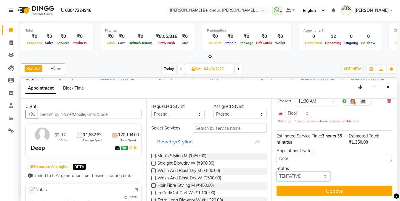
click at [306, 172] on select "Select TENTATIVE CONFIRM UPCOMING" at bounding box center [303, 176] width 53 height 9
select select "confirm booking"
click at [277, 172] on select "Select TENTATIVE CONFIRM UPCOMING" at bounding box center [303, 176] width 53 height 9
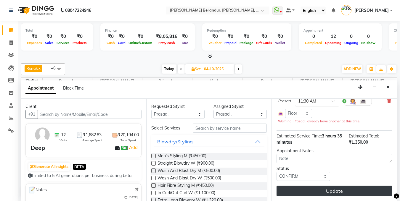
click at [322, 189] on button "Update" at bounding box center [335, 191] width 116 height 11
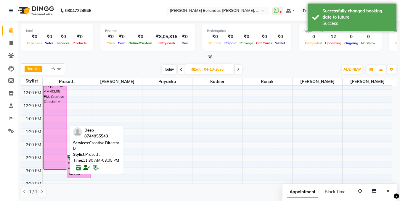
scroll to position [79, 0]
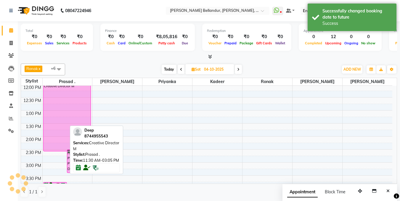
drag, startPoint x: 62, startPoint y: 164, endPoint x: 61, endPoint y: 150, distance: 14.2
click at [61, 150] on div "Deep, 11:30 AM-03:05 PM, Creative Director [PERSON_NAME], 02:30 PM-03:25 PM, Cr…" at bounding box center [68, 176] width 50 height 338
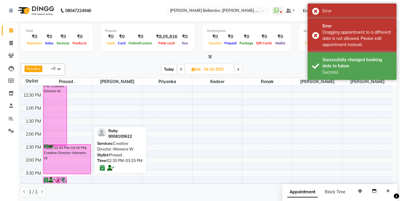
click at [76, 173] on div "9:00 AM 9:30 AM 10:00 AM 10:30 AM 11:00 AM 11:30 AM 12:00 PM 12:30 PM 1:00 PM 1…" at bounding box center [206, 170] width 371 height 338
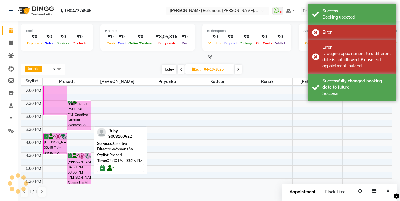
scroll to position [195, 0]
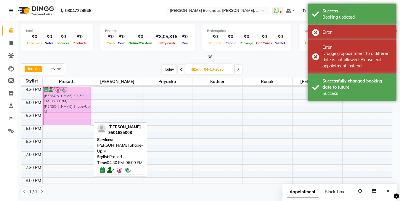
click at [81, 123] on div "Deep, 11:30 AM-03:05 PM, Creative Director [PERSON_NAME], 02:30 PM-03:40 PM, Cr…" at bounding box center [68, 60] width 50 height 338
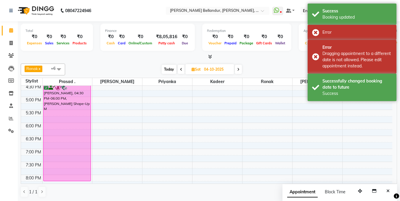
drag, startPoint x: 89, startPoint y: 125, endPoint x: 94, endPoint y: 162, distance: 37.6
click at [89, 185] on div "[PERSON_NAME] x [PERSON_NAME] x [PERSON_NAME] . x [PERSON_NAME] x kadeer x +6 S…" at bounding box center [209, 130] width 376 height 139
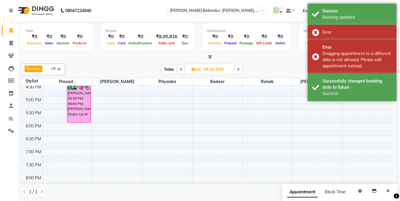
click at [173, 72] on span "Today" at bounding box center [169, 69] width 15 height 9
type input "01-10-2025"
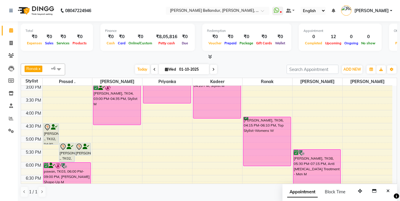
scroll to position [158, 0]
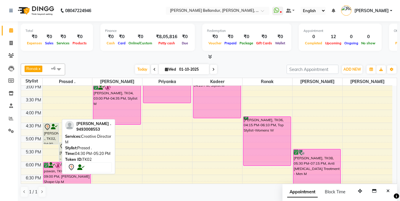
click at [51, 127] on icon at bounding box center [54, 127] width 7 height 0
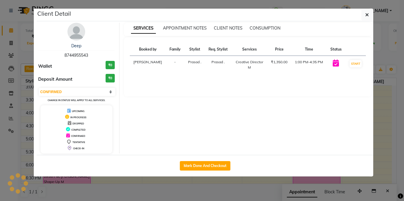
select select "7"
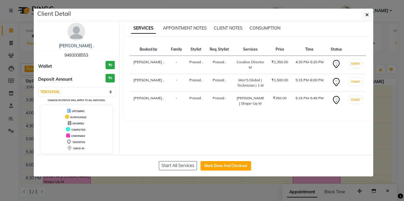
drag, startPoint x: 57, startPoint y: 54, endPoint x: 100, endPoint y: 56, distance: 43.3
click at [100, 56] on div "[PERSON_NAME] . 9493008553" at bounding box center [76, 51] width 77 height 16
copy span "9493008553"
click at [0, 13] on ngb-modal-window "Client Detail [PERSON_NAME] . 9493008553 Wallet ₹0 Deposit Amount ₹0 Select IN …" at bounding box center [202, 100] width 404 height 201
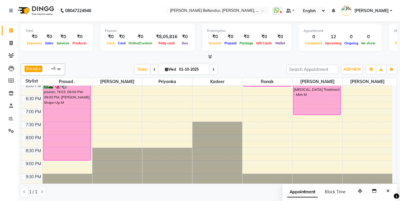
scroll to position [240, 0]
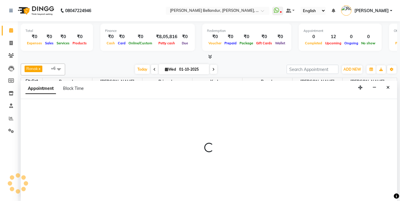
scroll to position [0, 0]
select select "77398"
select select "1230"
select select "tentative"
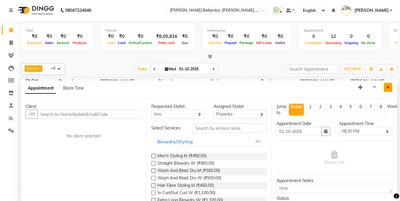
click at [386, 89] on icon "Close" at bounding box center [387, 87] width 3 height 4
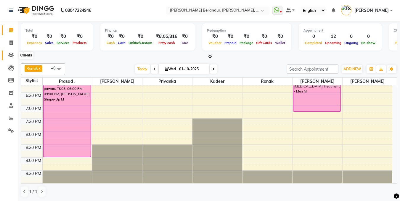
click at [10, 55] on icon at bounding box center [11, 55] width 6 height 4
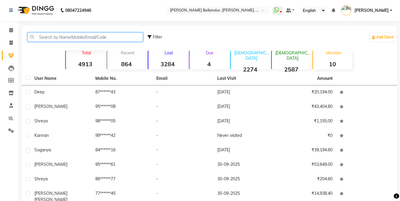
click at [61, 38] on input "text" at bounding box center [85, 37] width 115 height 9
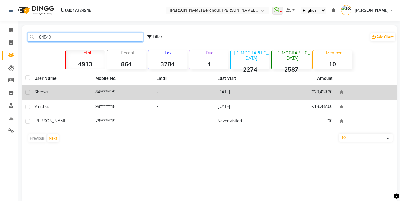
type input "84540"
click at [137, 91] on td "84******79" at bounding box center [122, 93] width 61 height 15
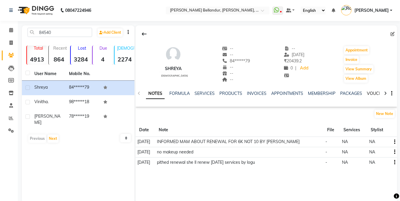
click at [370, 91] on link "VOUCHERS" at bounding box center [378, 93] width 23 height 5
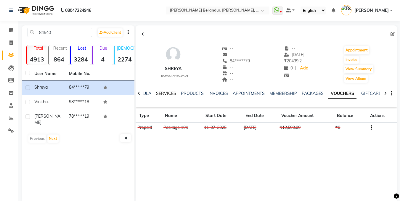
click at [163, 92] on link "SERVICES" at bounding box center [166, 93] width 20 height 5
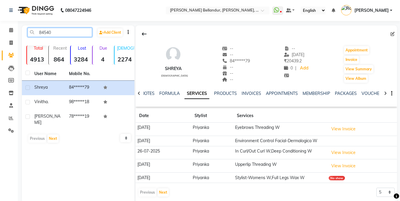
drag, startPoint x: 38, startPoint y: 34, endPoint x: 57, endPoint y: 34, distance: 19.3
click at [57, 34] on input "84540" at bounding box center [60, 32] width 65 height 9
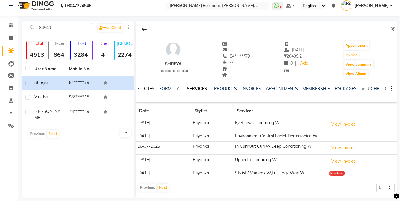
click at [146, 88] on link "NOTES" at bounding box center [147, 88] width 13 height 5
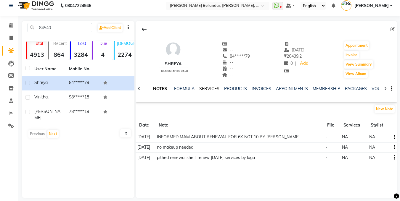
click at [208, 89] on link "SERVICES" at bounding box center [209, 88] width 20 height 5
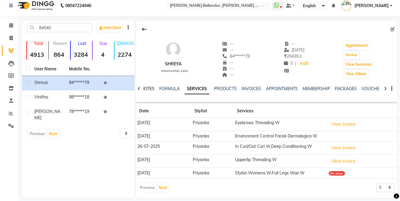
click at [144, 89] on link "NOTES" at bounding box center [147, 88] width 13 height 5
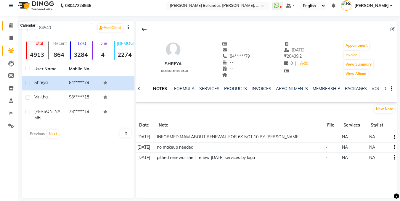
click at [6, 24] on link "Calendar" at bounding box center [9, 26] width 14 height 10
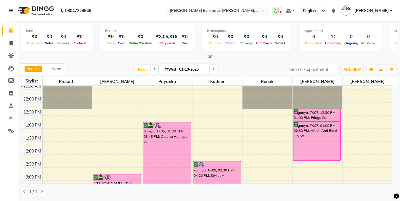
scroll to position [67, 0]
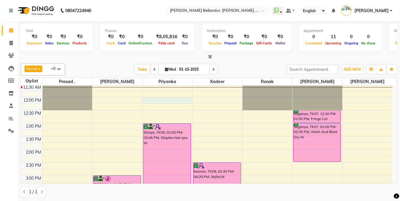
click at [156, 99] on div "9:00 AM 9:30 AM 10:00 AM 10:30 AM 11:00 AM 11:30 AM 12:00 PM 12:30 PM 1:00 PM 1…" at bounding box center [206, 188] width 371 height 338
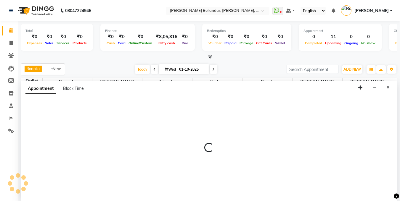
scroll to position [0, 0]
select select "77398"
select select "720"
select select "tentative"
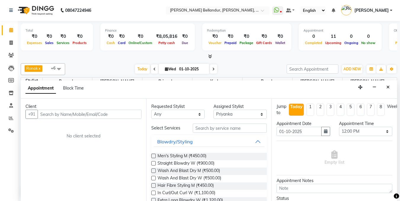
click at [51, 114] on input "text" at bounding box center [90, 114] width 104 height 9
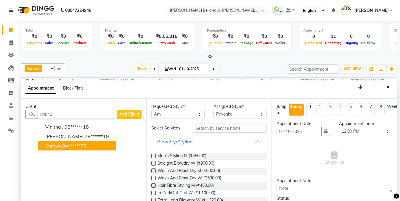
click at [60, 146] on span "Shreya" at bounding box center [53, 146] width 16 height 6
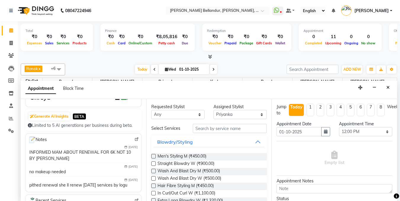
scroll to position [46, 0]
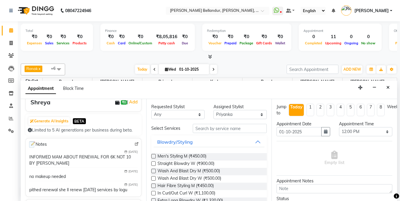
type input "84******79"
click at [205, 127] on input "text" at bounding box center [230, 128] width 74 height 9
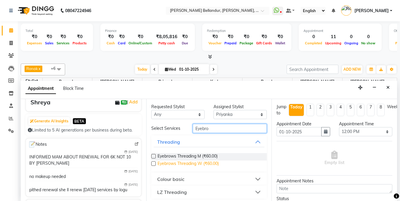
type input "Eyebro"
click at [202, 164] on span "Eyebrows Threading W (₹60.00)" at bounding box center [188, 164] width 61 height 7
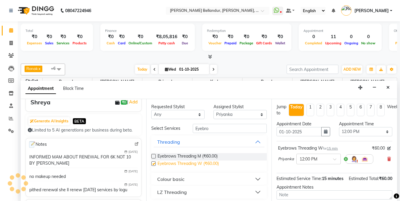
checkbox input "false"
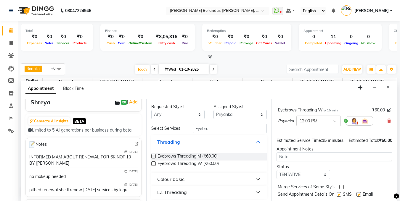
scroll to position [64, 0]
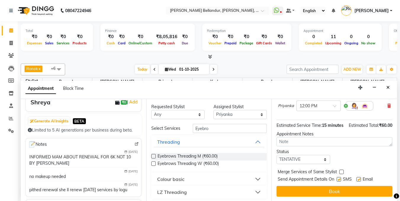
click at [293, 149] on div "Status" at bounding box center [303, 152] width 53 height 6
click at [297, 156] on select "Select TENTATIVE CONFIRM CHECK-IN UPCOMING" at bounding box center [303, 159] width 53 height 9
select select "confirm booking"
click at [277, 155] on select "Select TENTATIVE CONFIRM CHECK-IN UPCOMING" at bounding box center [303, 159] width 53 height 9
click at [298, 186] on button "Book" at bounding box center [335, 191] width 116 height 11
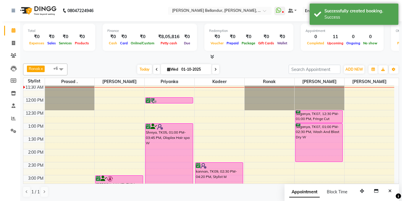
scroll to position [77, 0]
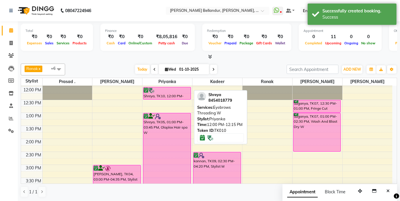
drag, startPoint x: 159, startPoint y: 92, endPoint x: 160, endPoint y: 99, distance: 6.8
click at [159, 99] on div "Shreya, TK10, 12:00 PM-12:15 PM, Eyebrows Threading W [GEOGRAPHIC_DATA], TK05, …" at bounding box center [167, 178] width 50 height 338
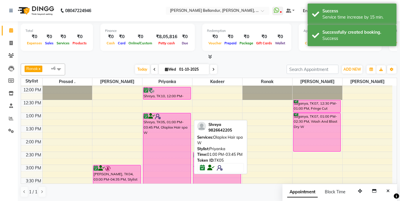
click at [155, 129] on div "Shreya, TK05, 01:00 PM-03:45 PM, Olaplex Hair spa W" at bounding box center [166, 148] width 47 height 71
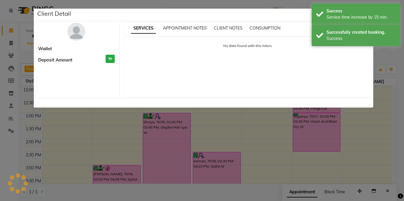
select select "6"
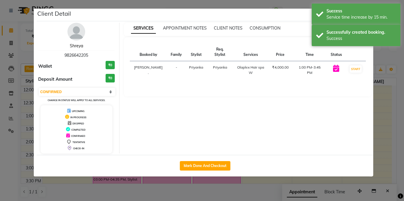
click at [78, 47] on link "Shreya" at bounding box center [76, 45] width 13 height 5
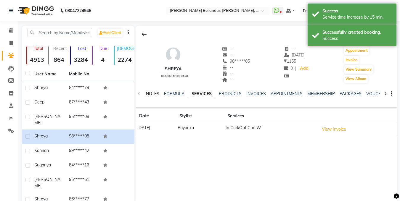
click at [153, 93] on link "NOTES" at bounding box center [152, 93] width 13 height 5
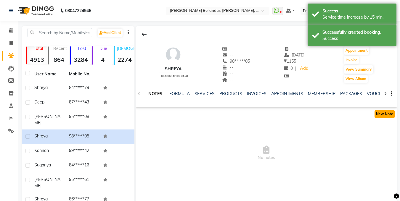
click at [384, 112] on button "New Note" at bounding box center [385, 114] width 20 height 8
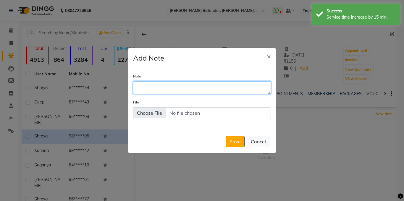
click at [149, 87] on textarea "Note" at bounding box center [202, 87] width 138 height 13
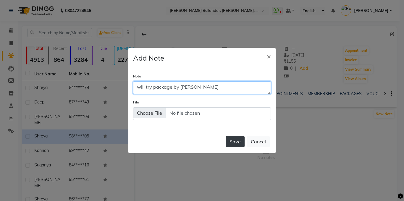
type textarea "will try package by [PERSON_NAME]"
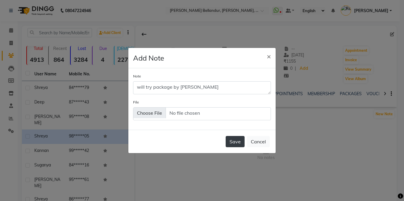
click at [237, 147] on button "Save" at bounding box center [235, 141] width 19 height 11
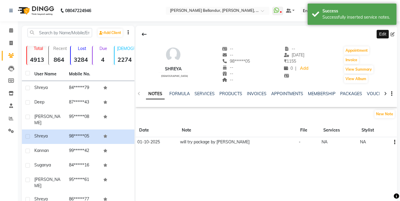
click at [395, 32] on span at bounding box center [394, 34] width 7 height 6
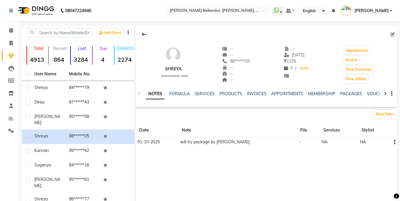
click at [391, 34] on icon at bounding box center [393, 34] width 4 height 4
select select "[DEMOGRAPHIC_DATA]"
select select "36768"
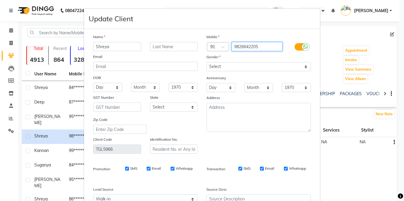
drag, startPoint x: 231, startPoint y: 44, endPoint x: 268, endPoint y: 48, distance: 37.3
click at [268, 48] on input "9826642205" at bounding box center [257, 46] width 51 height 9
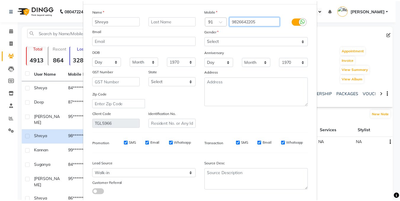
scroll to position [61, 0]
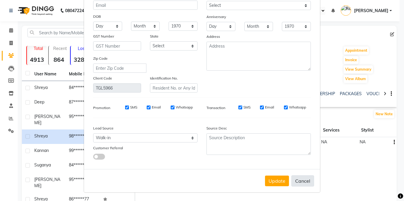
click at [295, 176] on button "Cancel" at bounding box center [303, 181] width 23 height 11
select select
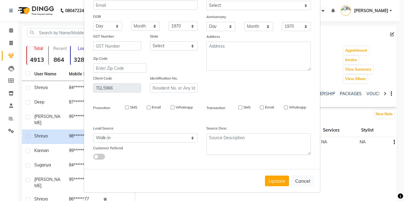
select select
checkbox input "false"
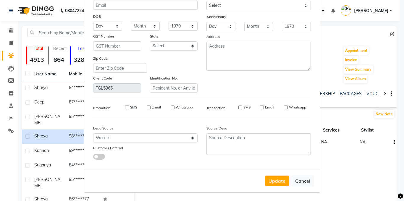
checkbox input "false"
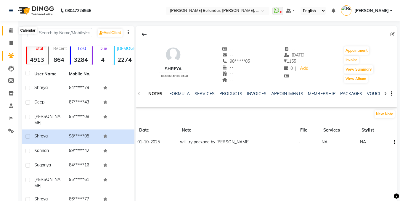
drag, startPoint x: 9, startPoint y: 33, endPoint x: 87, endPoint y: 1, distance: 84.3
click at [10, 33] on span at bounding box center [11, 30] width 10 height 7
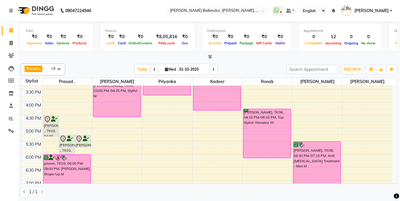
scroll to position [164, 0]
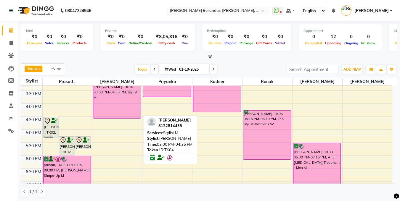
click at [110, 104] on div "[PERSON_NAME], TK04, 03:00 PM-04:35 PM, Stylist M" at bounding box center [116, 98] width 47 height 40
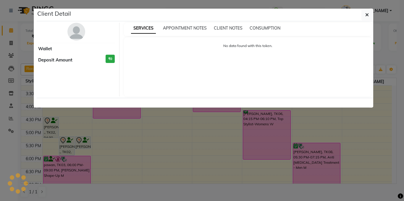
select select "6"
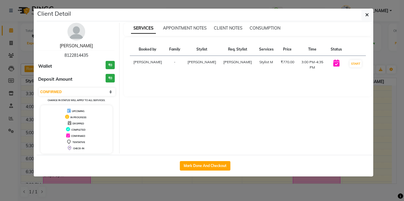
click at [76, 46] on link "[PERSON_NAME]" at bounding box center [76, 45] width 33 height 5
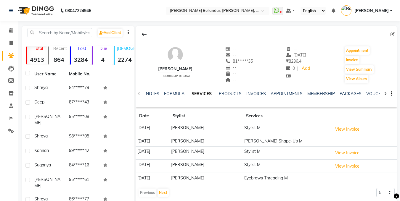
click at [150, 97] on div "NOTES" at bounding box center [152, 94] width 13 height 6
click at [151, 94] on link "NOTES" at bounding box center [152, 93] width 13 height 5
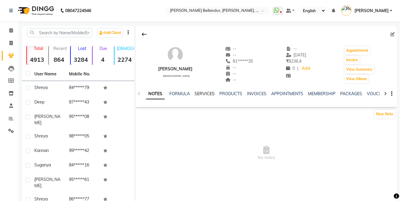
click at [201, 94] on link "SERVICES" at bounding box center [205, 93] width 20 height 5
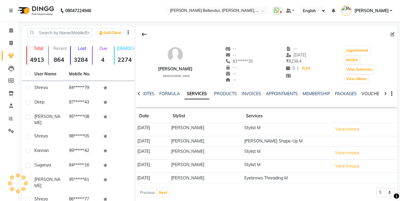
click at [371, 93] on link "VOUCHERS" at bounding box center [373, 93] width 23 height 5
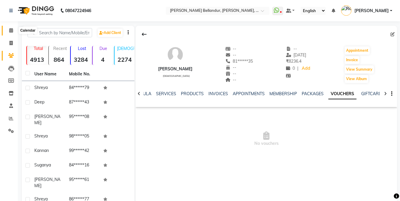
click at [10, 32] on icon at bounding box center [11, 30] width 4 height 4
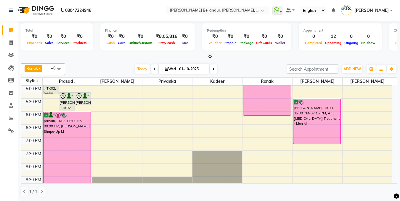
scroll to position [199, 0]
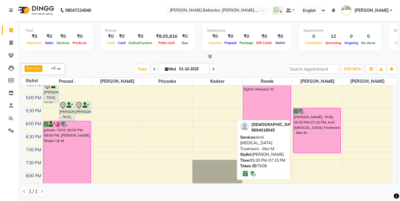
click at [327, 129] on div "[PERSON_NAME], TK08, 05:30 PM-07:15 PM, Anti [MEDICAL_DATA] Treatment - Men M" at bounding box center [316, 130] width 47 height 45
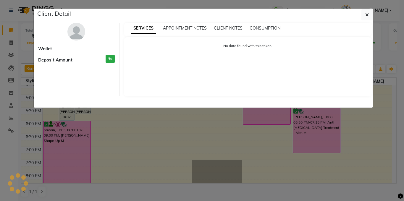
select select "6"
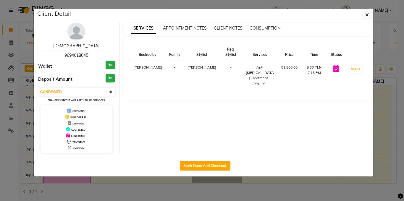
click at [75, 46] on link "[DEMOGRAPHIC_DATA]" at bounding box center [76, 45] width 46 height 5
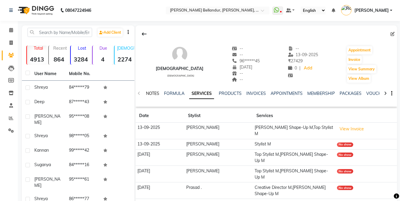
click at [155, 95] on link "NOTES" at bounding box center [152, 93] width 13 height 5
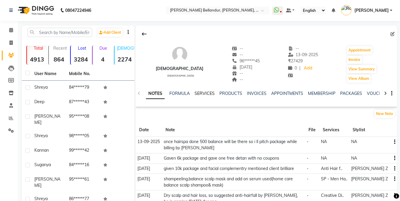
click at [199, 94] on link "SERVICES" at bounding box center [205, 93] width 20 height 5
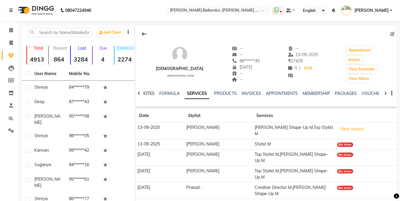
click at [151, 92] on link "NOTES" at bounding box center [147, 93] width 13 height 5
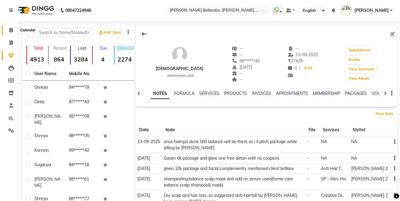
click at [11, 27] on span at bounding box center [11, 30] width 10 height 7
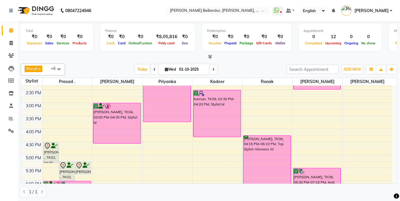
scroll to position [141, 0]
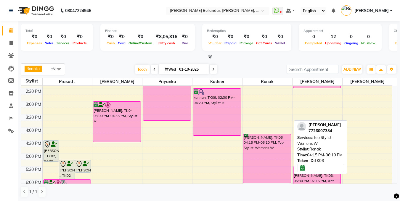
click at [264, 155] on div "[PERSON_NAME], TK06, 04:15 PM-06:10 PM, Top Stylist-Womens W" at bounding box center [266, 158] width 47 height 49
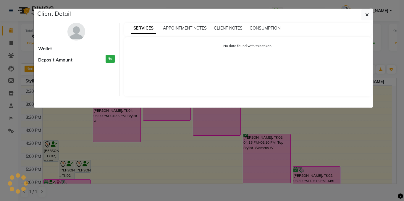
select select "6"
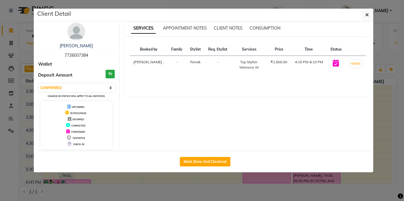
click at [21, 67] on ngb-modal-window "Client Detail [PERSON_NAME] 7726007384 Wallet Deposit Amount ₹0 Select IN SERVI…" at bounding box center [202, 100] width 404 height 201
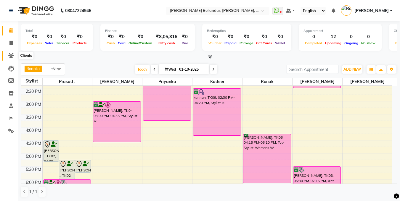
click at [9, 57] on icon at bounding box center [11, 55] width 6 height 4
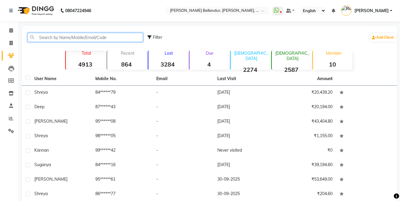
click at [56, 36] on input "text" at bounding box center [85, 37] width 115 height 9
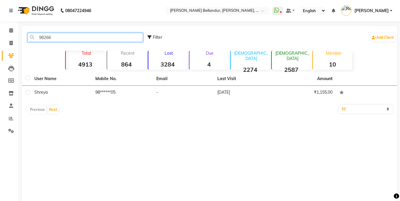
drag, startPoint x: 36, startPoint y: 35, endPoint x: 62, endPoint y: 33, distance: 26.4
click at [63, 35] on input "98266" at bounding box center [85, 37] width 115 height 9
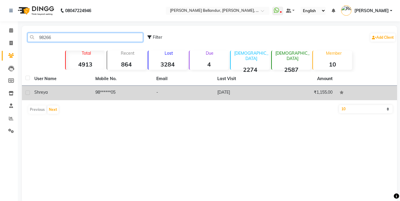
type input "98266"
click at [99, 94] on td "98******05" at bounding box center [122, 93] width 61 height 15
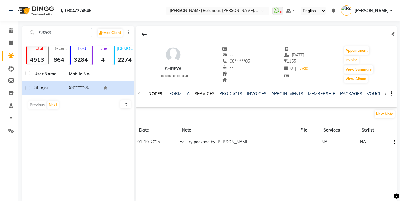
click at [203, 94] on link "SERVICES" at bounding box center [205, 93] width 20 height 5
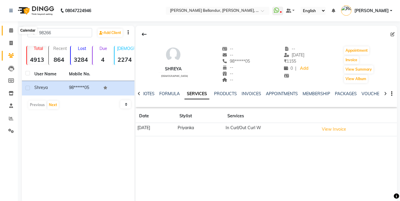
click at [7, 30] on span at bounding box center [11, 30] width 10 height 7
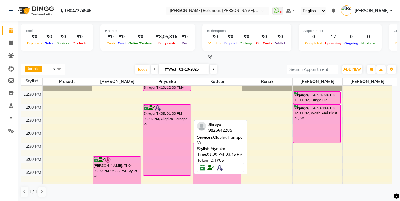
scroll to position [87, 0]
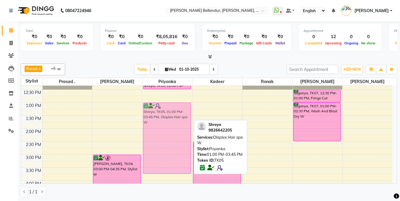
drag, startPoint x: 161, startPoint y: 107, endPoint x: 156, endPoint y: 108, distance: 4.6
click at [156, 108] on div "Shreya, TK10, 12:00 PM-12:30 PM, Eyebrows Threading W [GEOGRAPHIC_DATA], TK05, …" at bounding box center [167, 168] width 50 height 338
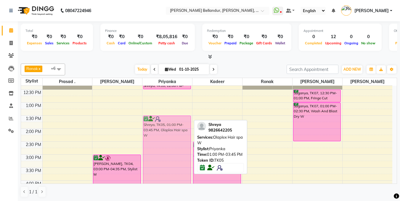
drag, startPoint x: 156, startPoint y: 108, endPoint x: 156, endPoint y: 116, distance: 8.0
click at [156, 119] on div "Shreya, TK10, 12:00 PM-12:30 PM, Eyebrows Threading W [GEOGRAPHIC_DATA], TK05, …" at bounding box center [167, 168] width 50 height 338
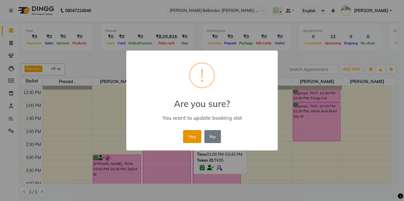
click at [195, 135] on button "Yes" at bounding box center [192, 136] width 18 height 13
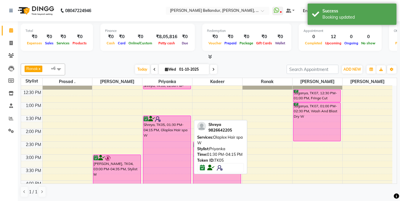
scroll to position [93, 0]
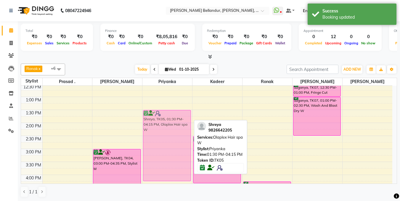
click at [158, 120] on div "Shreya, TK10, 12:00 PM-12:30 PM, Eyebrows Threading W [GEOGRAPHIC_DATA], TK05, …" at bounding box center [167, 162] width 50 height 338
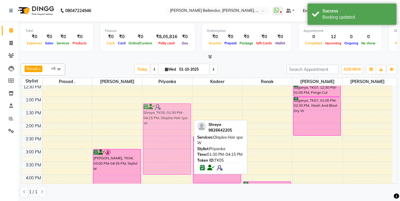
drag, startPoint x: 158, startPoint y: 120, endPoint x: 157, endPoint y: 110, distance: 9.5
click at [157, 110] on div "Shreya, TK10, 12:00 PM-12:30 PM, Eyebrows Threading W [GEOGRAPHIC_DATA], TK05, …" at bounding box center [167, 162] width 50 height 338
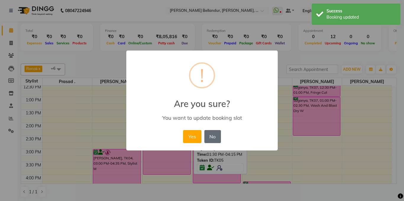
click at [210, 133] on button "No" at bounding box center [213, 136] width 17 height 13
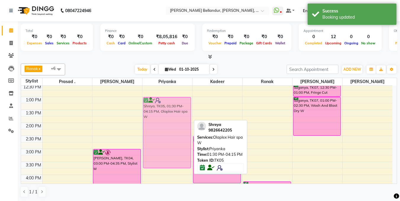
drag, startPoint x: 174, startPoint y: 131, endPoint x: 172, endPoint y: 116, distance: 14.6
click at [172, 116] on div "Shreya, TK10, 12:00 PM-12:30 PM, Eyebrows Threading W [GEOGRAPHIC_DATA], TK05, …" at bounding box center [167, 162] width 50 height 338
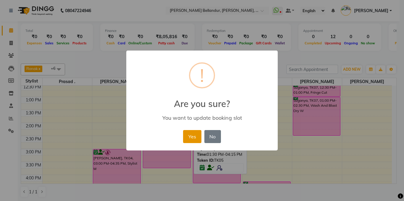
click at [197, 139] on button "Yes" at bounding box center [192, 136] width 18 height 13
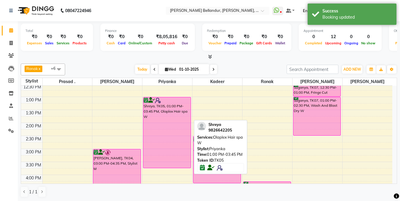
click at [154, 121] on div "Shreya, TK05, 01:00 PM-03:45 PM, Olaplex Hair spa W" at bounding box center [166, 132] width 47 height 71
click at [181, 116] on div "Shreya, TK05, 01:00 PM-03:45 PM, Olaplex Hair spa W" at bounding box center [166, 132] width 47 height 71
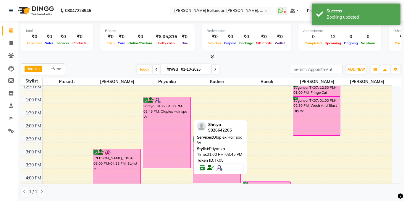
select select "6"
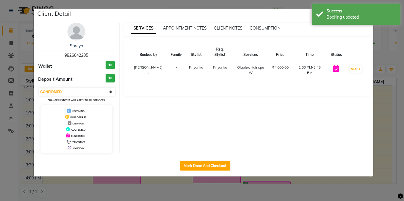
click at [0, 75] on ngb-modal-window "Client Detail Shreya 9826642205 Wallet ₹0 Deposit Amount ₹0 Select IN SERVICE C…" at bounding box center [202, 100] width 404 height 201
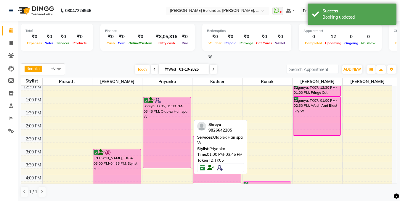
click at [178, 119] on div "Shreya, TK05, 01:00 PM-03:45 PM, Olaplex Hair spa W" at bounding box center [166, 132] width 47 height 71
select select "6"
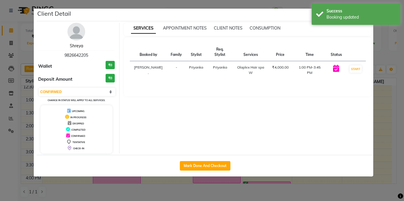
click at [80, 45] on link "Shreya" at bounding box center [76, 45] width 13 height 5
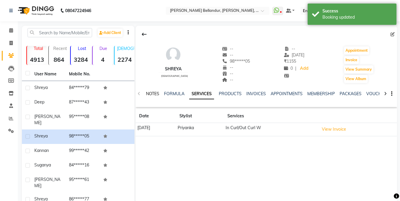
click at [152, 93] on link "NOTES" at bounding box center [152, 93] width 13 height 5
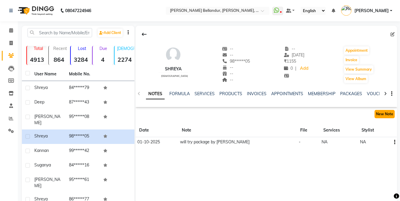
click at [378, 118] on button "New Note" at bounding box center [385, 114] width 20 height 8
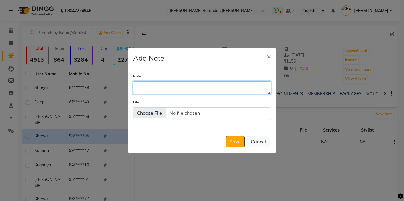
click at [214, 82] on textarea "Note" at bounding box center [202, 87] width 138 height 13
type textarea "She will come by 1"
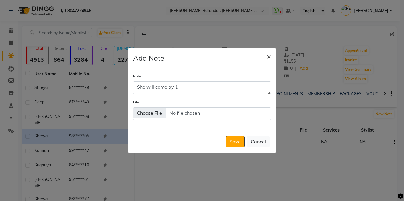
click at [274, 54] on button "×" at bounding box center [269, 56] width 14 height 17
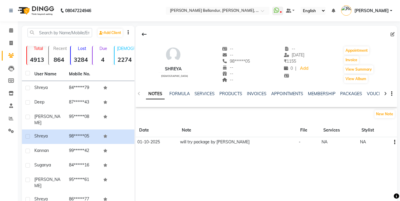
click at [394, 143] on icon "button" at bounding box center [394, 142] width 1 height 0
click at [380, 142] on div "Edit" at bounding box center [380, 142] width 9 height 7
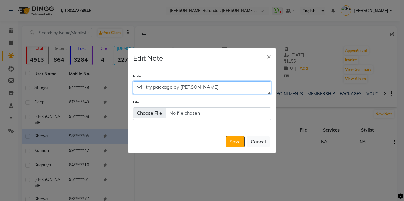
click at [215, 88] on textarea "will try package by [PERSON_NAME]" at bounding box center [202, 87] width 138 height 13
type textarea "will try package by [PERSON_NAME] she will come by 1 to 1:30"
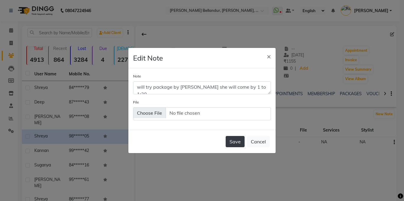
click at [241, 139] on button "Save" at bounding box center [235, 141] width 19 height 11
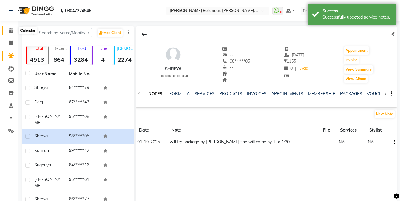
click at [10, 29] on icon at bounding box center [11, 30] width 4 height 4
